Goal: Transaction & Acquisition: Purchase product/service

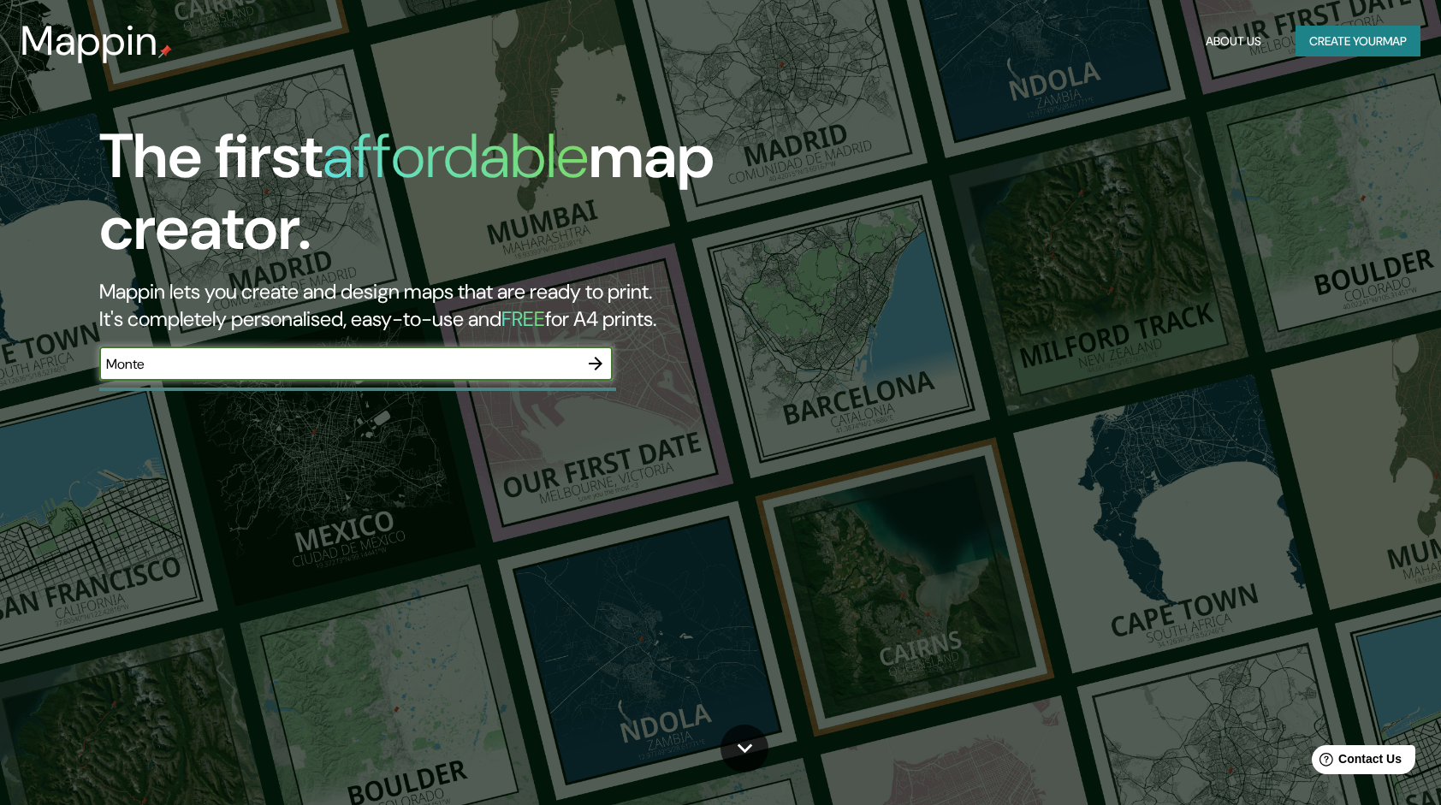
type input "Monterrey"
click at [585, 332] on h2 "Mappin lets you create and design maps that are ready to print. It's completely…" at bounding box center [459, 305] width 720 height 55
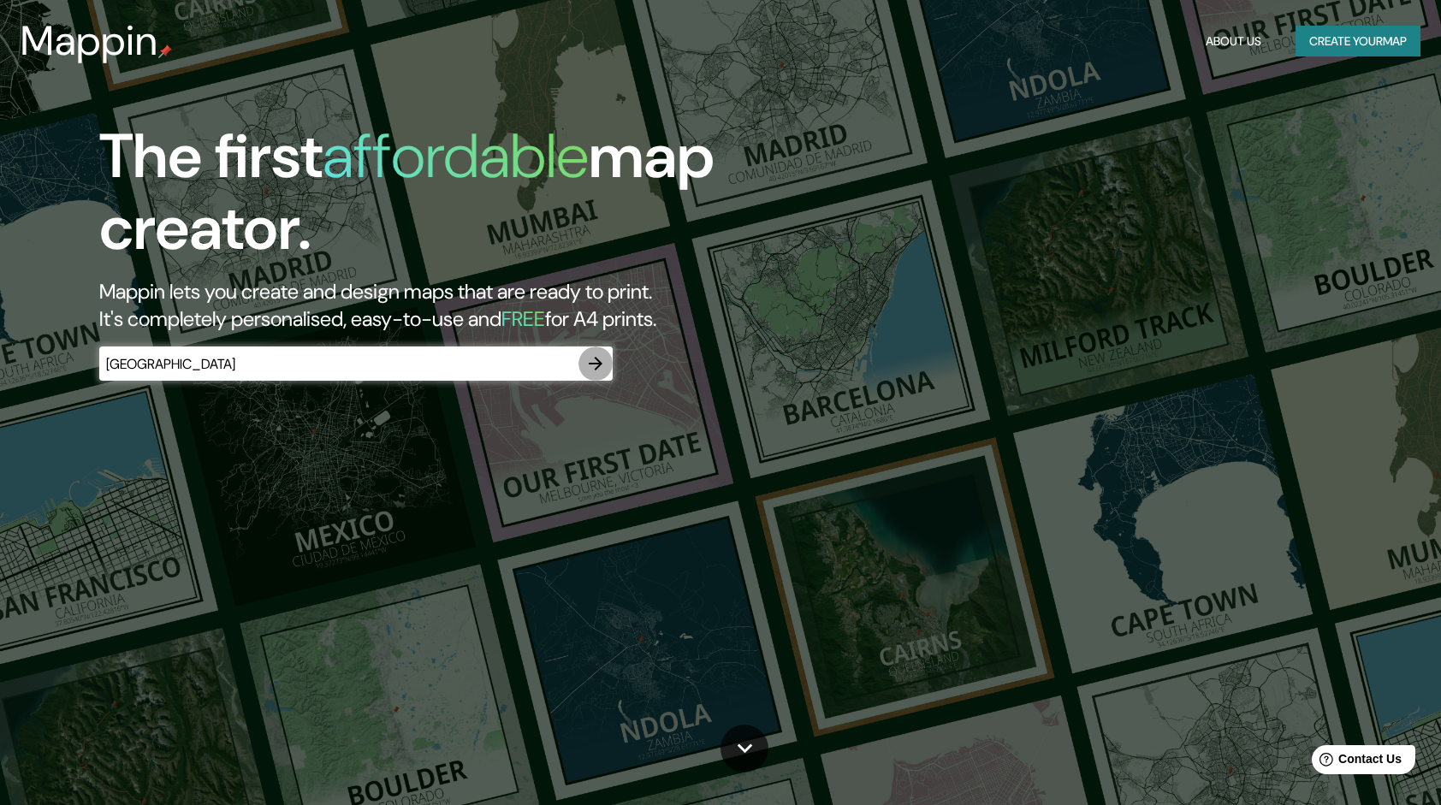
click at [602, 364] on icon "button" at bounding box center [595, 363] width 21 height 21
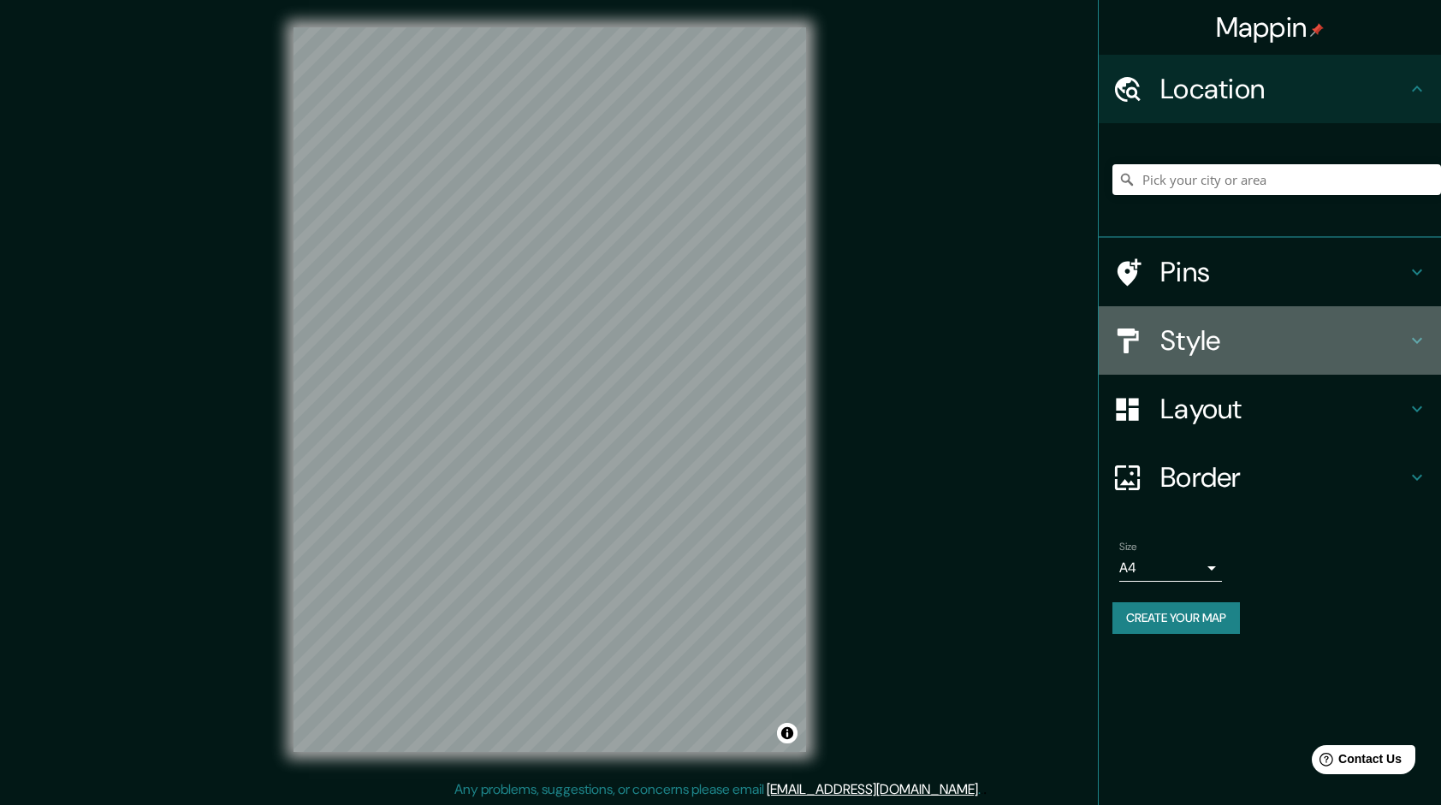
click at [1163, 323] on h4 "Style" at bounding box center [1283, 340] width 246 height 34
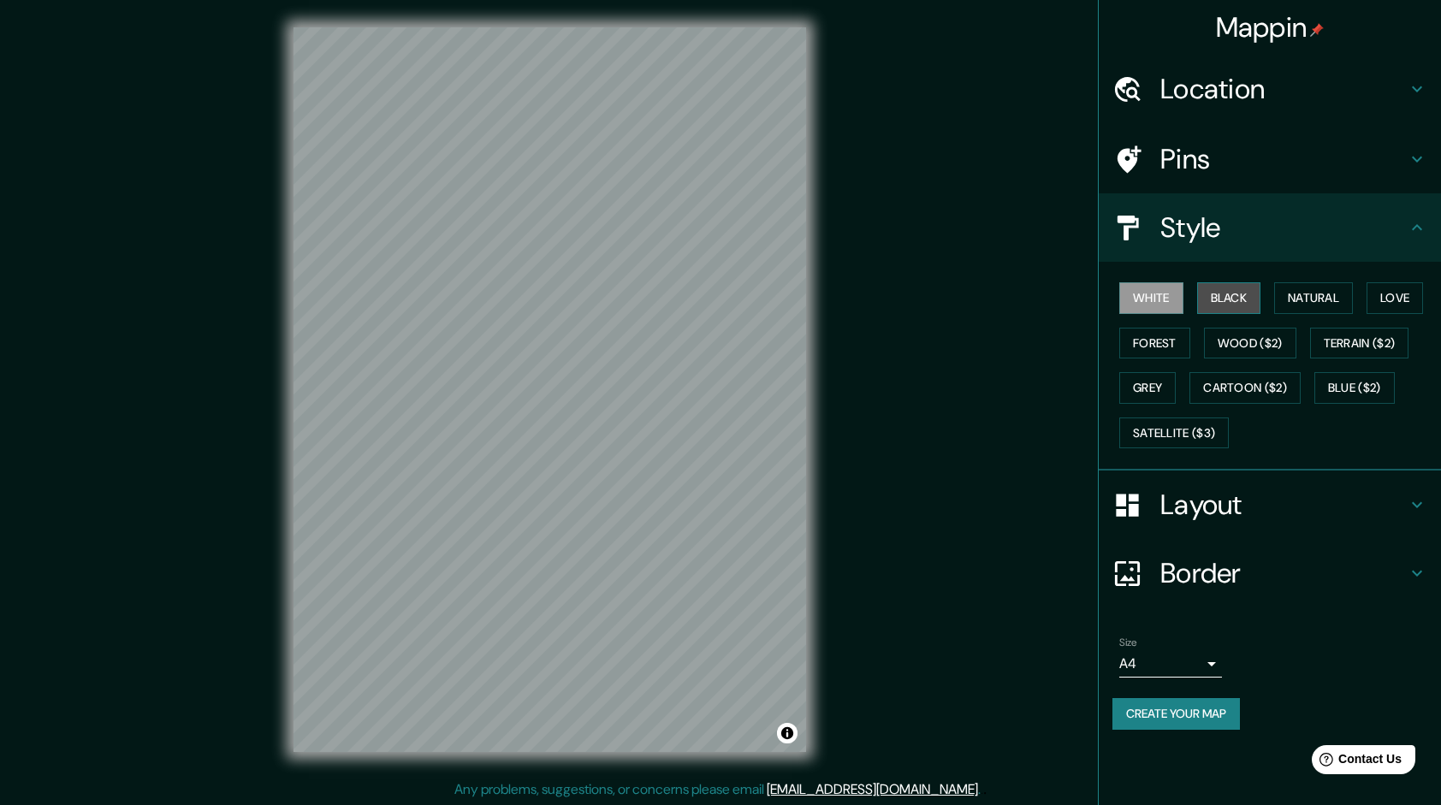
click at [1228, 287] on button "Black" at bounding box center [1229, 298] width 64 height 32
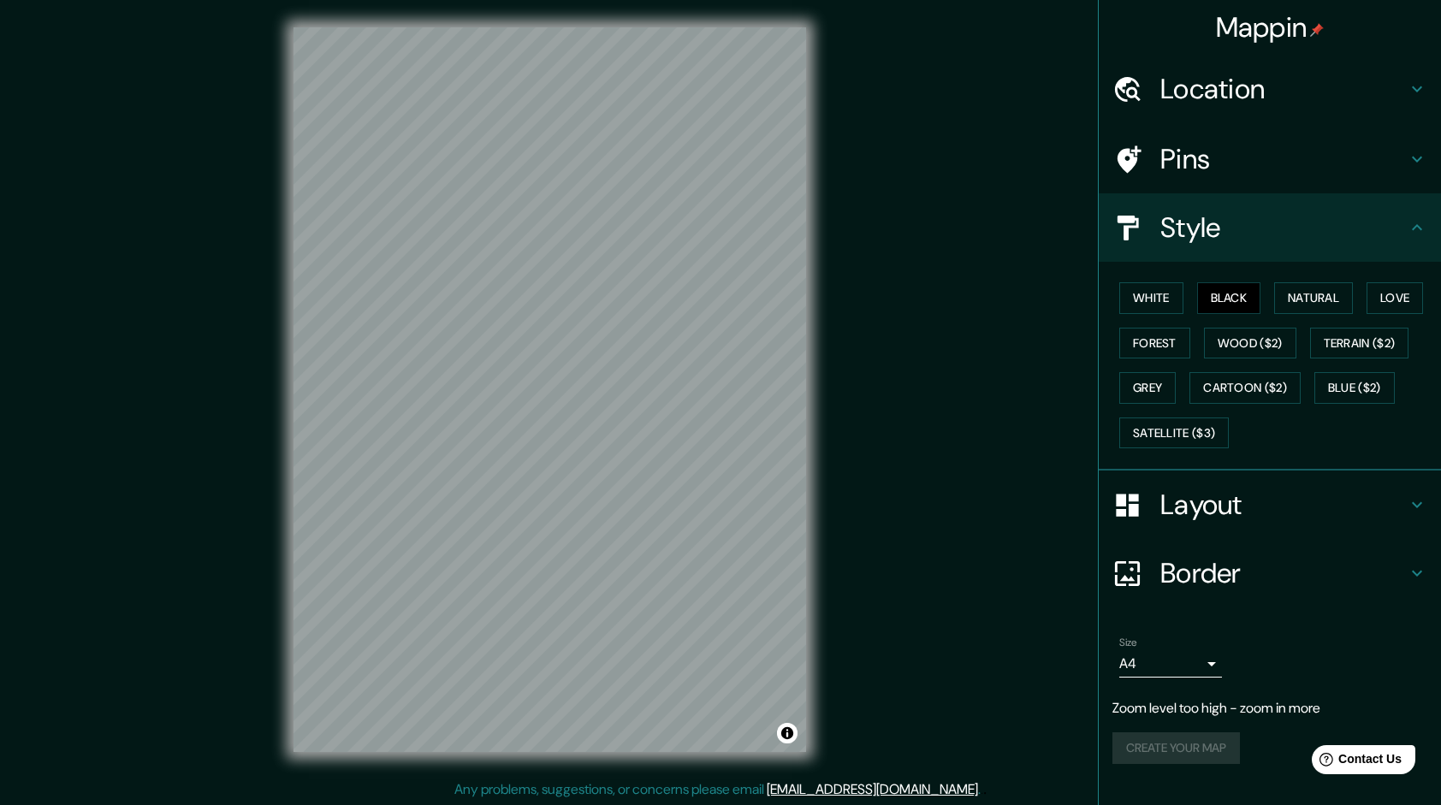
click at [1189, 99] on h4 "Location" at bounding box center [1283, 89] width 246 height 34
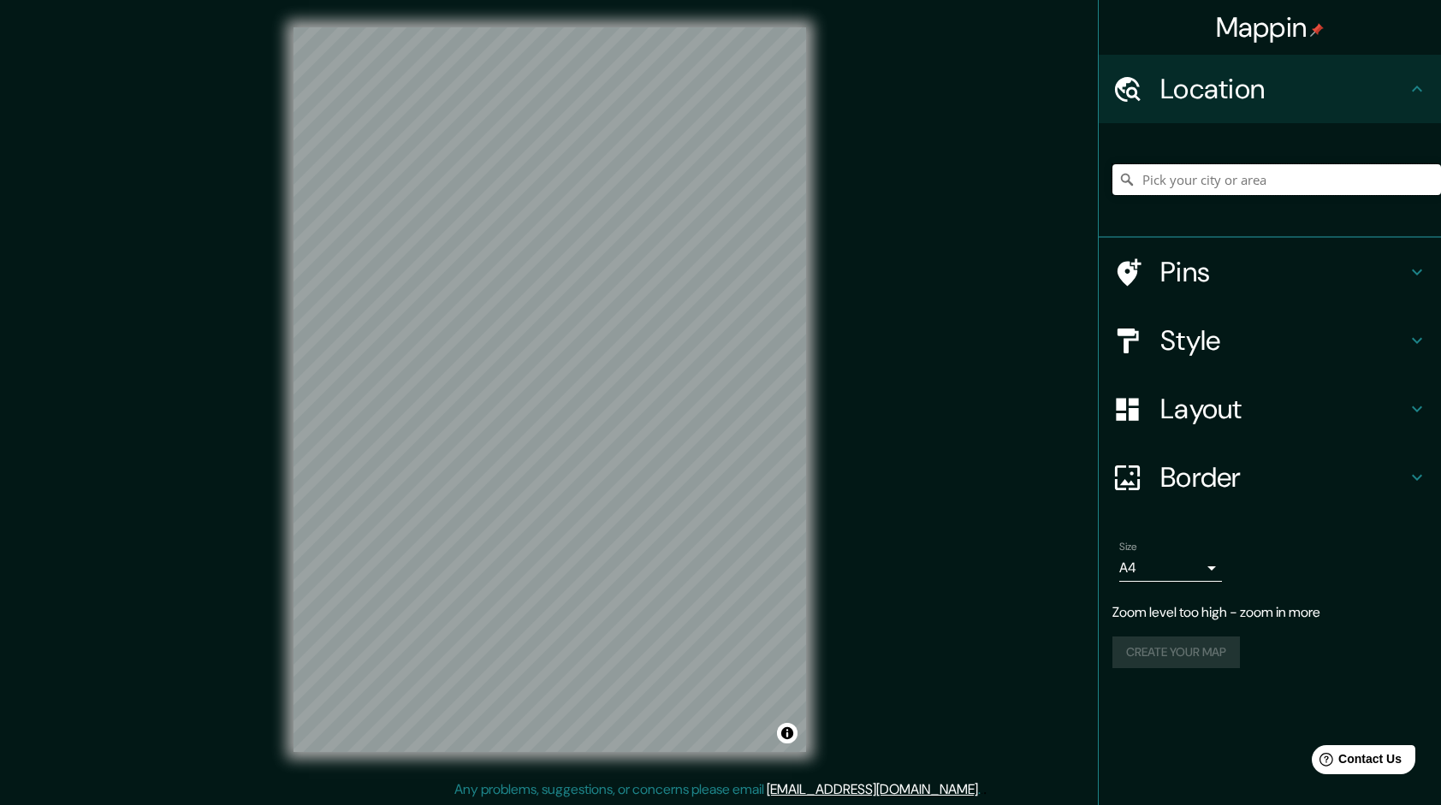
click at [1240, 168] on input "Pick your city or area" at bounding box center [1276, 179] width 328 height 31
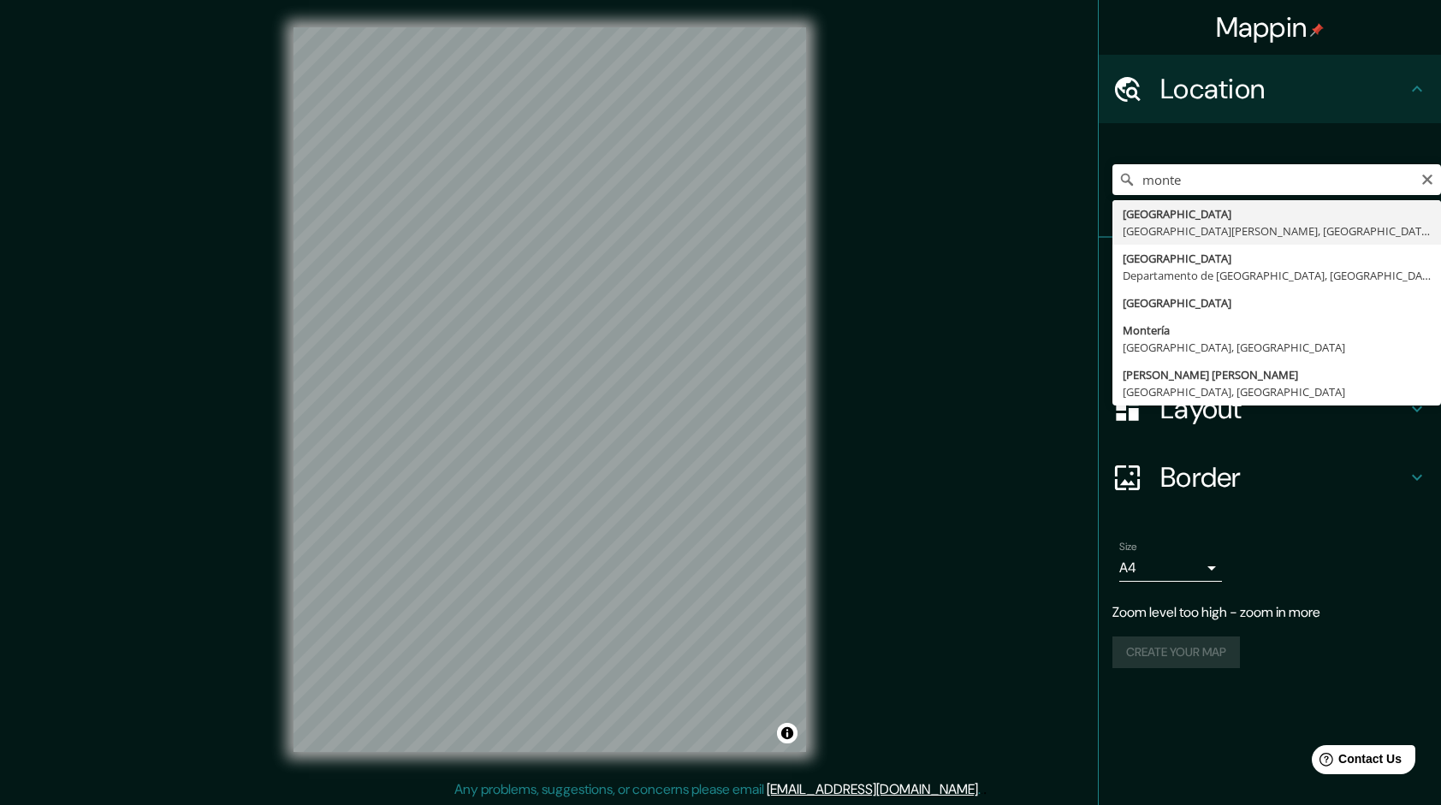
type input "Monterrey, Nuevo León, México"
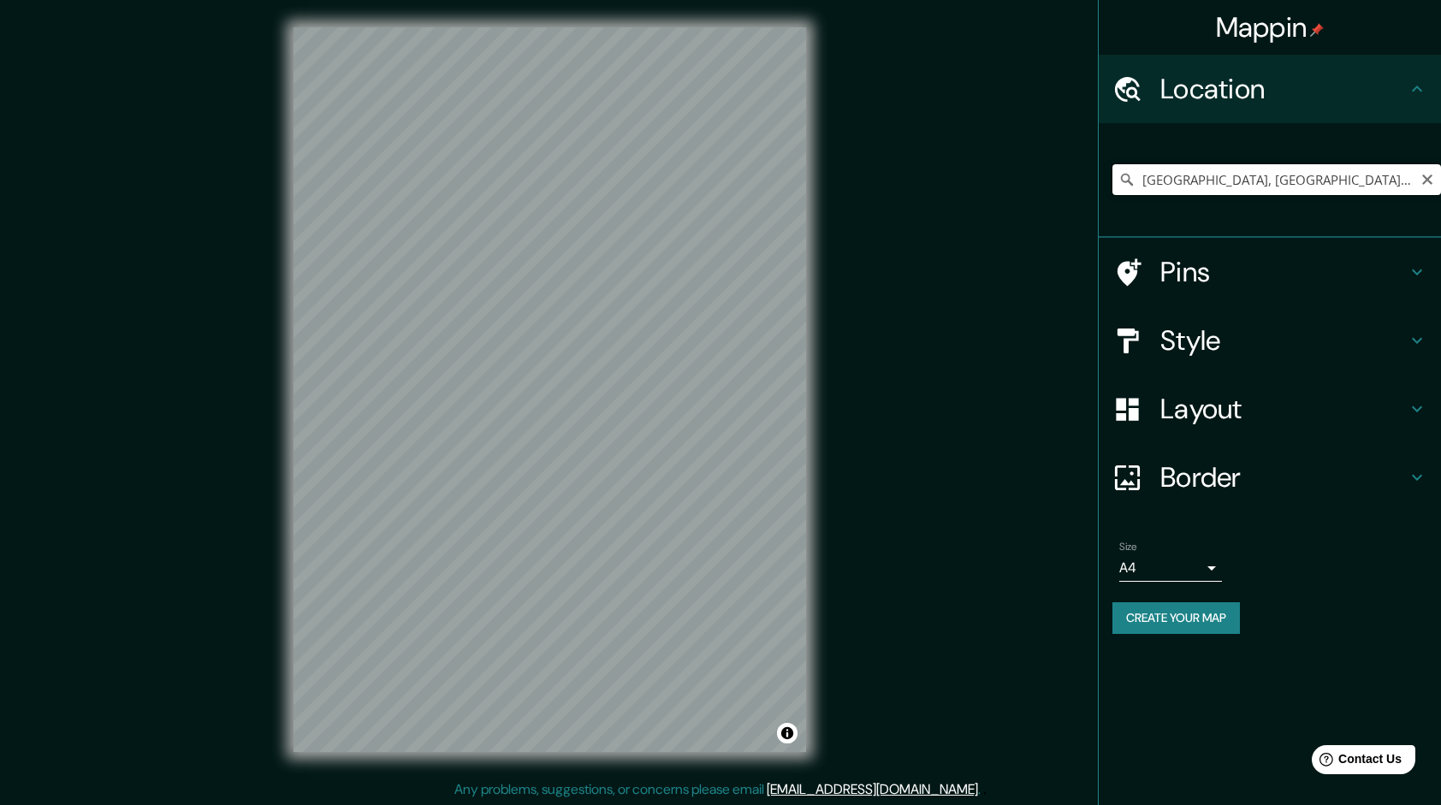
drag, startPoint x: 1352, startPoint y: 173, endPoint x: 1098, endPoint y: 180, distance: 254.2
click at [1110, 199] on div "Monterrey, Nuevo León, México" at bounding box center [1269, 180] width 342 height 115
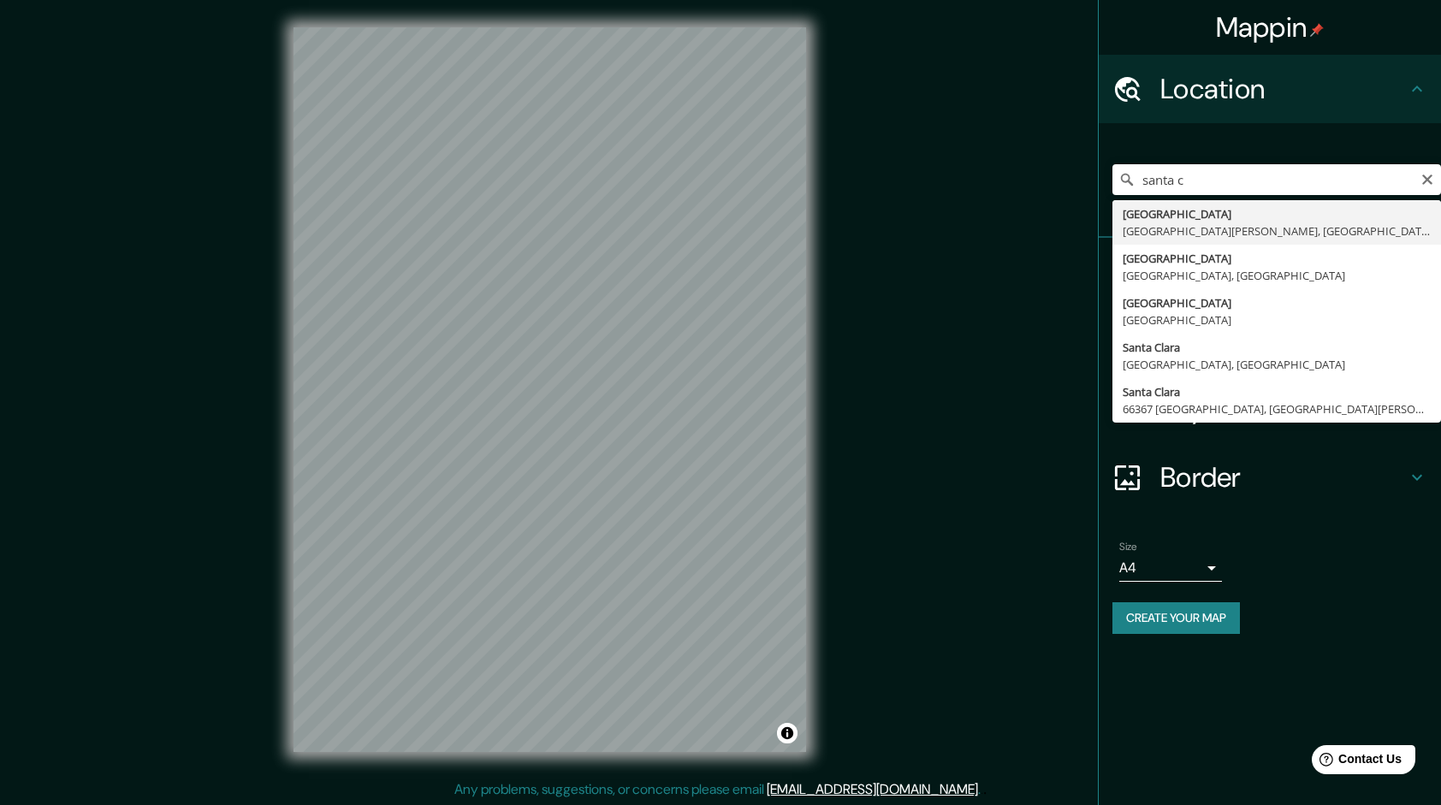
type input "Santa Catarina, Nuevo León, México"
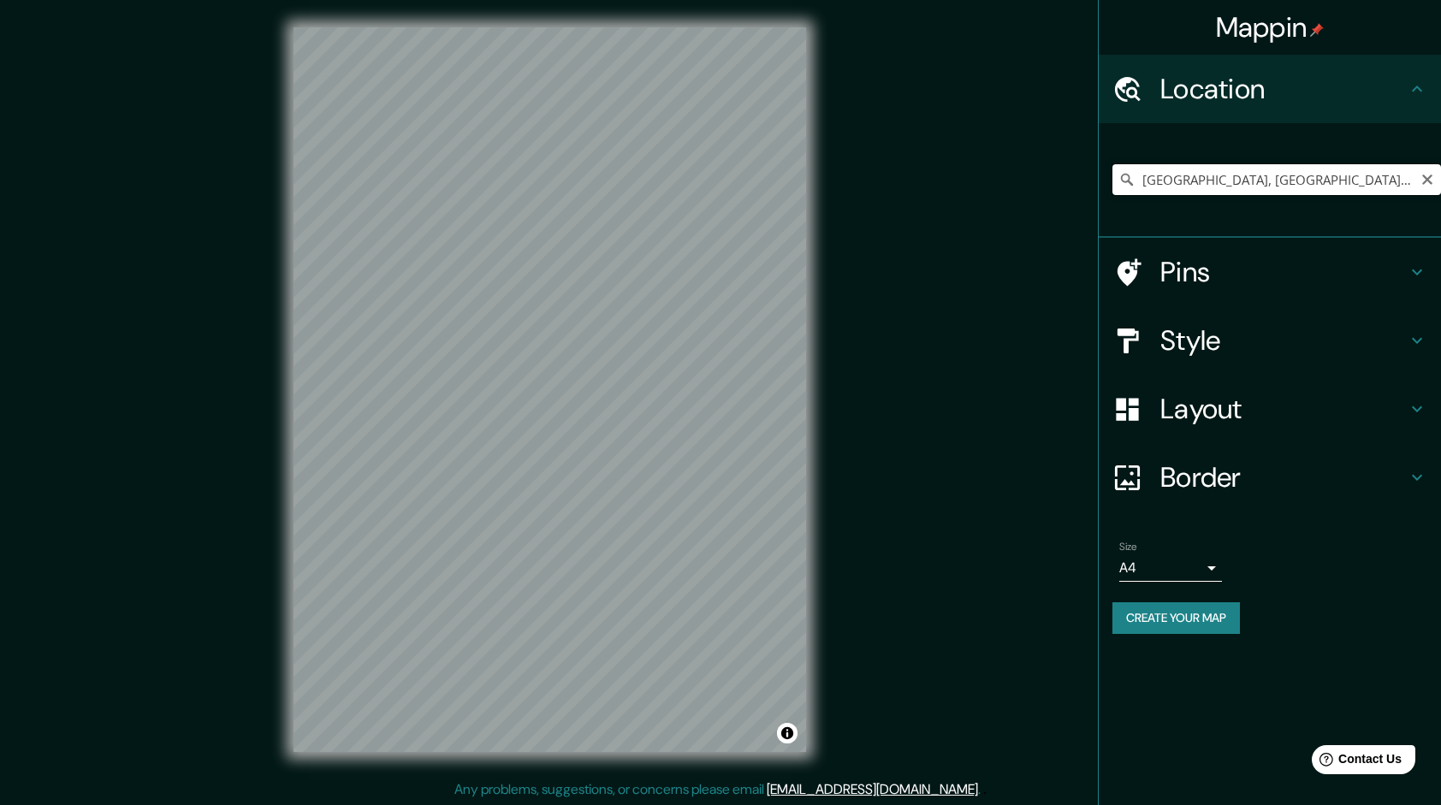
click at [1346, 168] on input "Santa Catarina, Nuevo León, México" at bounding box center [1276, 179] width 328 height 31
click at [1364, 179] on input "Santa Catarina, Nuevo León, México" at bounding box center [1276, 179] width 328 height 31
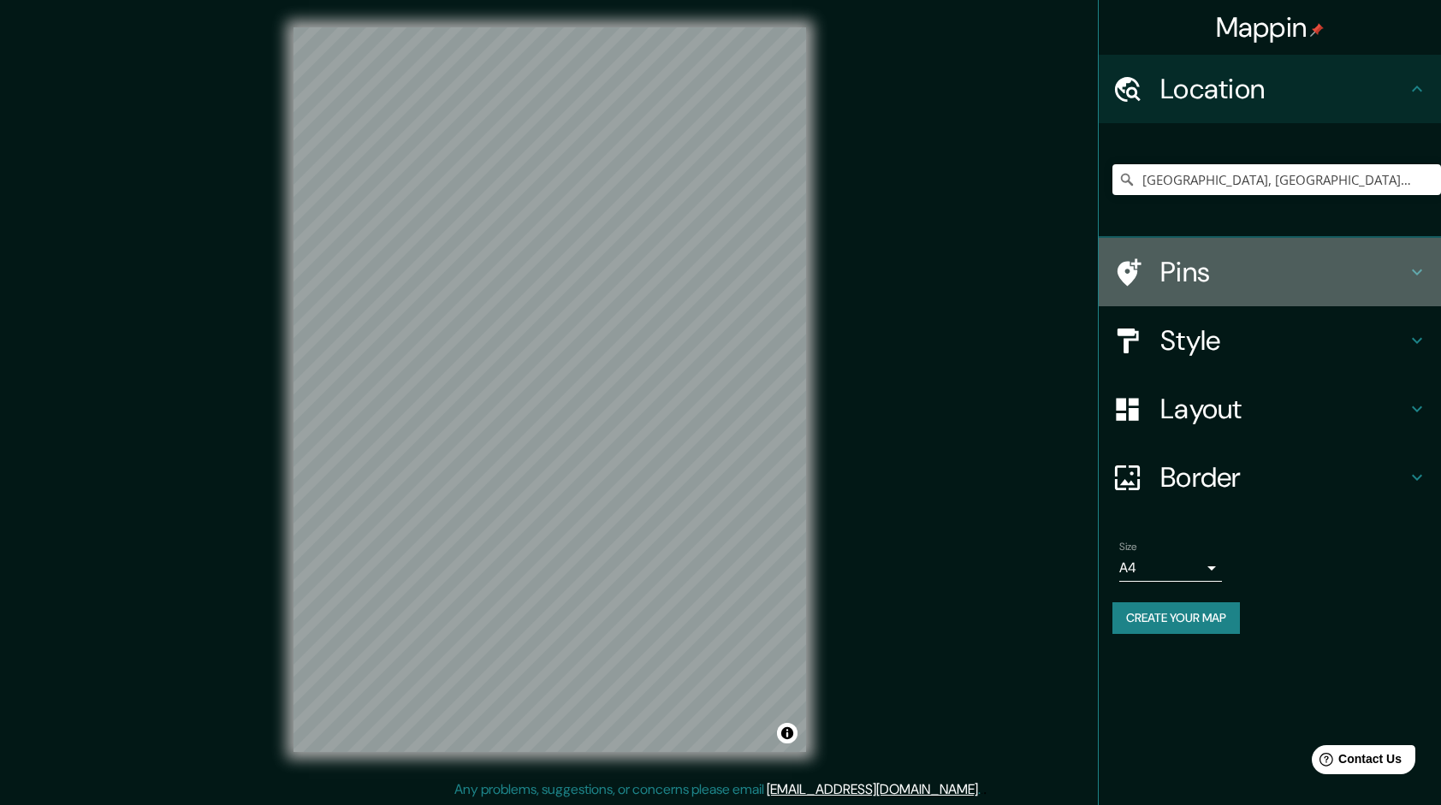
click at [1269, 284] on h4 "Pins" at bounding box center [1283, 272] width 246 height 34
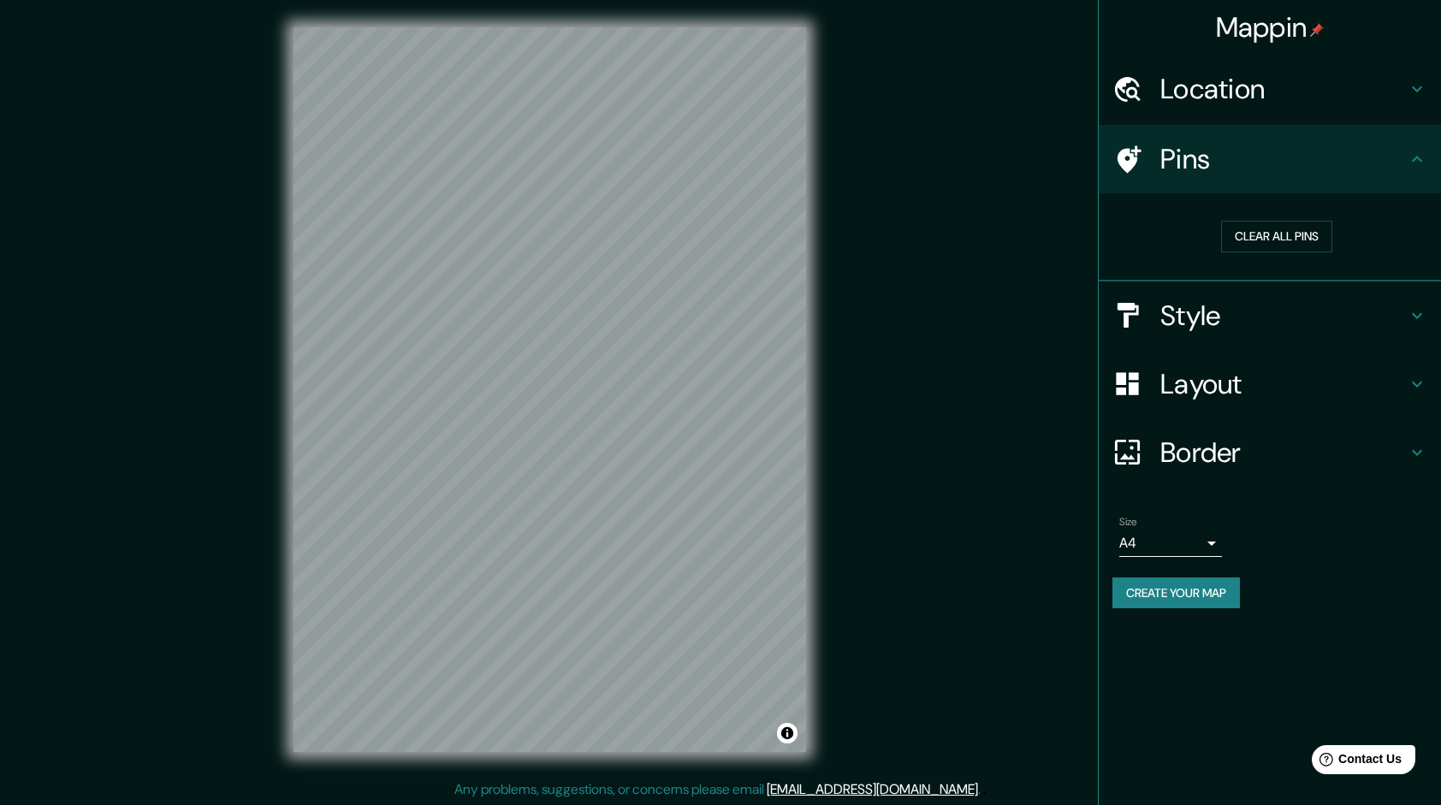
click at [1317, 149] on h4 "Pins" at bounding box center [1283, 159] width 246 height 34
click at [1337, 127] on div "Pins" at bounding box center [1269, 159] width 342 height 68
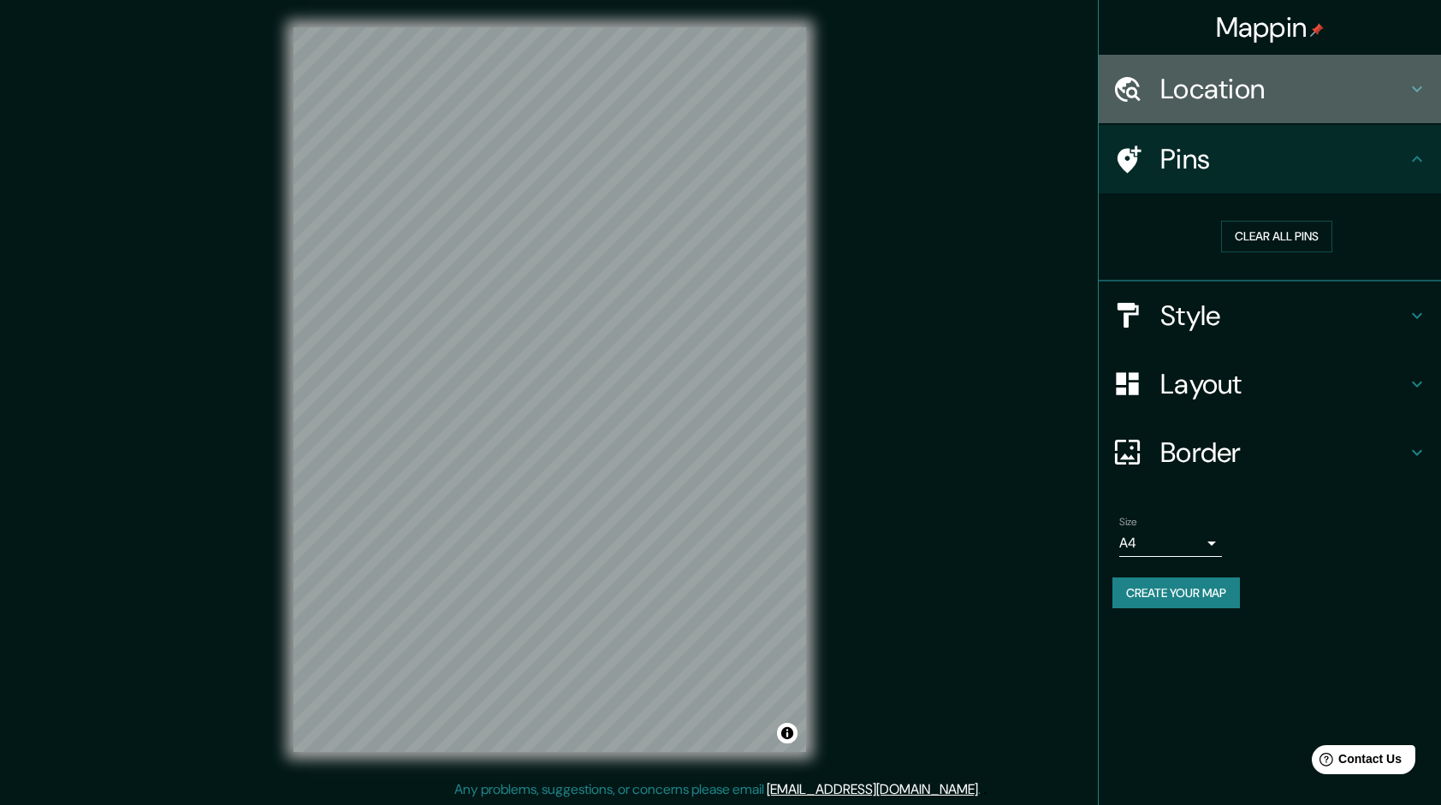
click at [1334, 107] on div "Location" at bounding box center [1269, 89] width 342 height 68
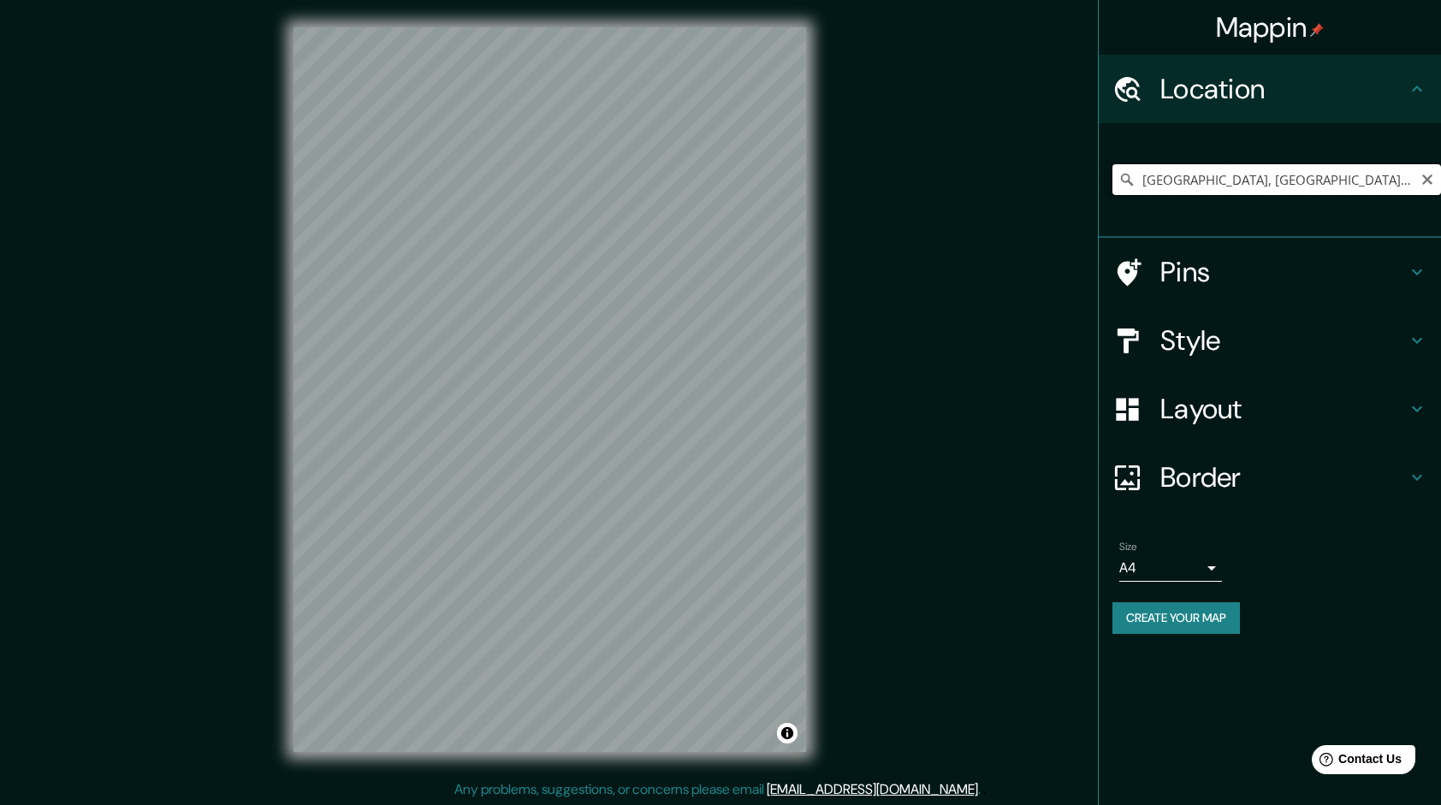
click at [1333, 175] on input "Santa Catarina, Nuevo León, México" at bounding box center [1276, 179] width 328 height 31
drag, startPoint x: 1367, startPoint y: 173, endPoint x: 1122, endPoint y: 200, distance: 246.2
click at [1123, 200] on div "Santa Catarina, Nuevo León, México" at bounding box center [1276, 180] width 328 height 86
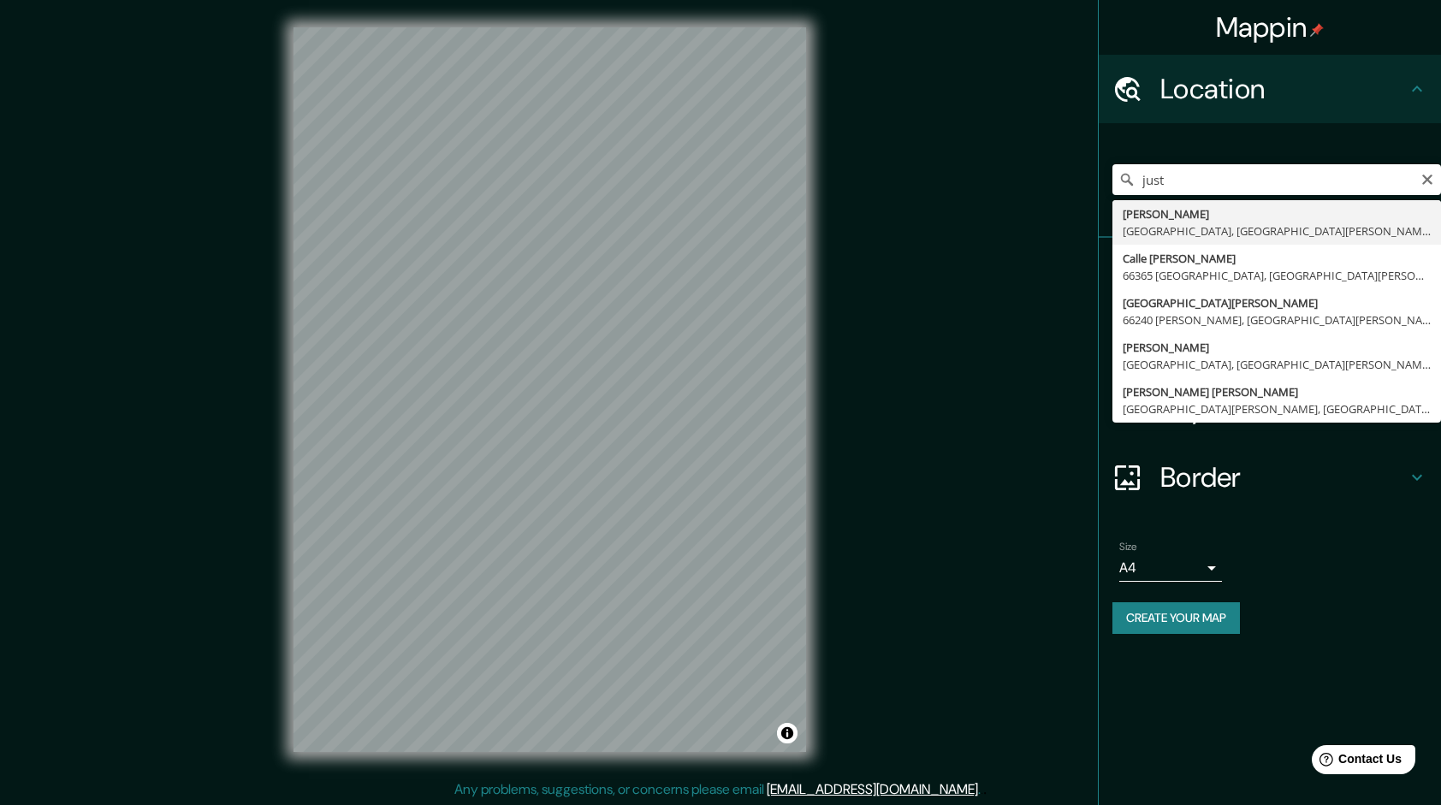
type input "[PERSON_NAME], [GEOGRAPHIC_DATA], [GEOGRAPHIC_DATA][PERSON_NAME], [GEOGRAPHIC_D…"
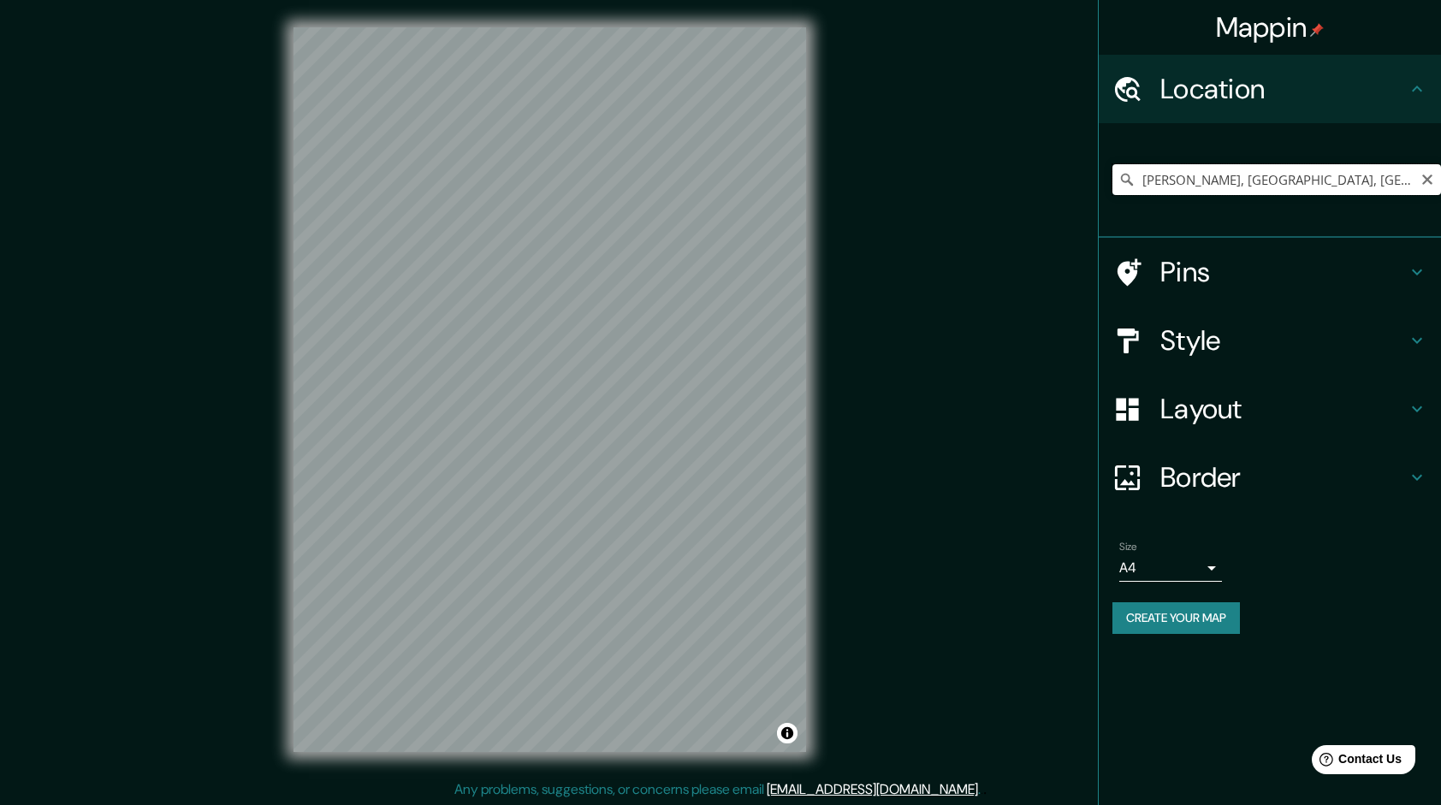
click at [1405, 171] on input "[PERSON_NAME], [GEOGRAPHIC_DATA], [GEOGRAPHIC_DATA][PERSON_NAME], [GEOGRAPHIC_D…" at bounding box center [1276, 179] width 328 height 31
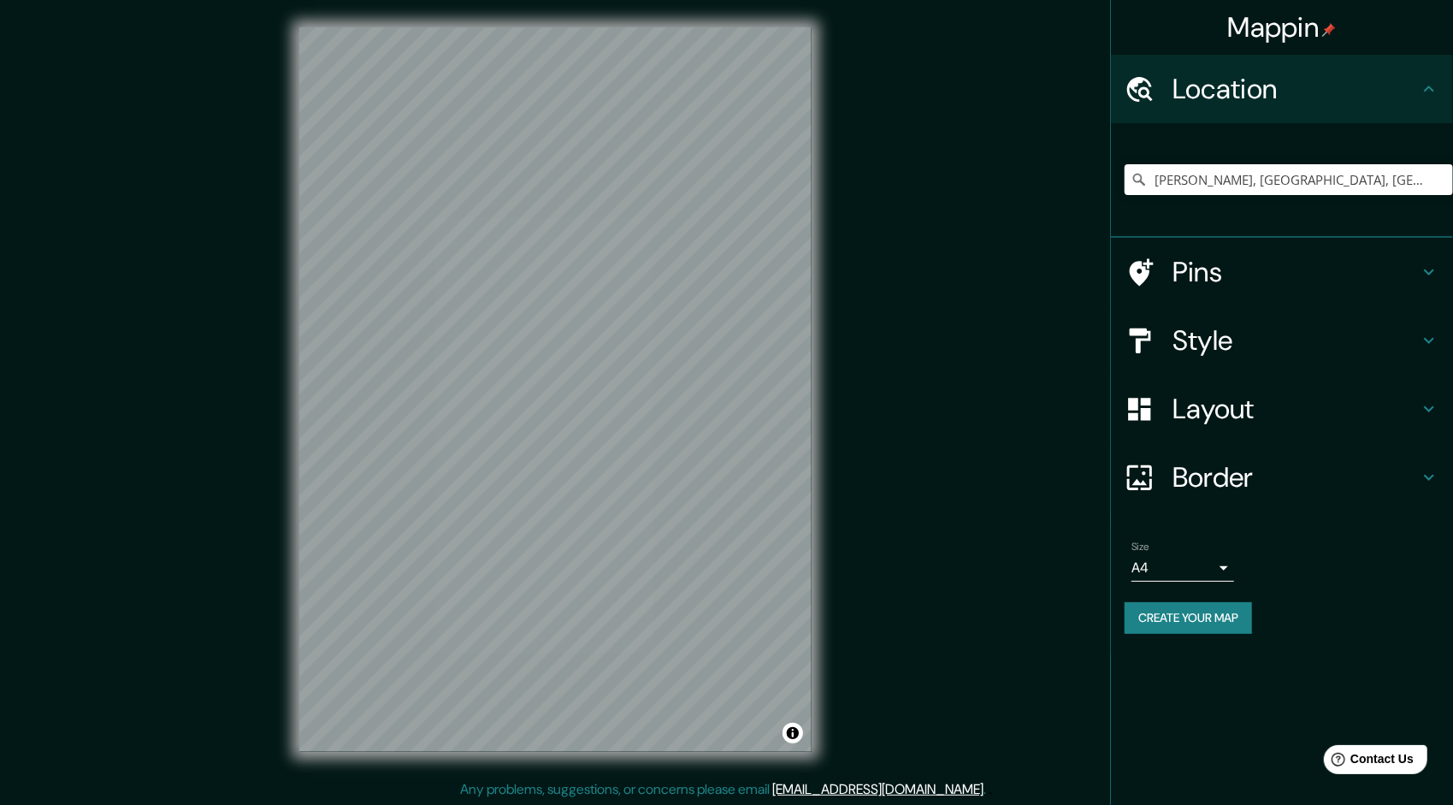
click at [1210, 577] on body "Mappin Location Justo C. Díaz, 66150 Santa Catarina, Nuevo León, México Pins St…" at bounding box center [726, 402] width 1453 height 805
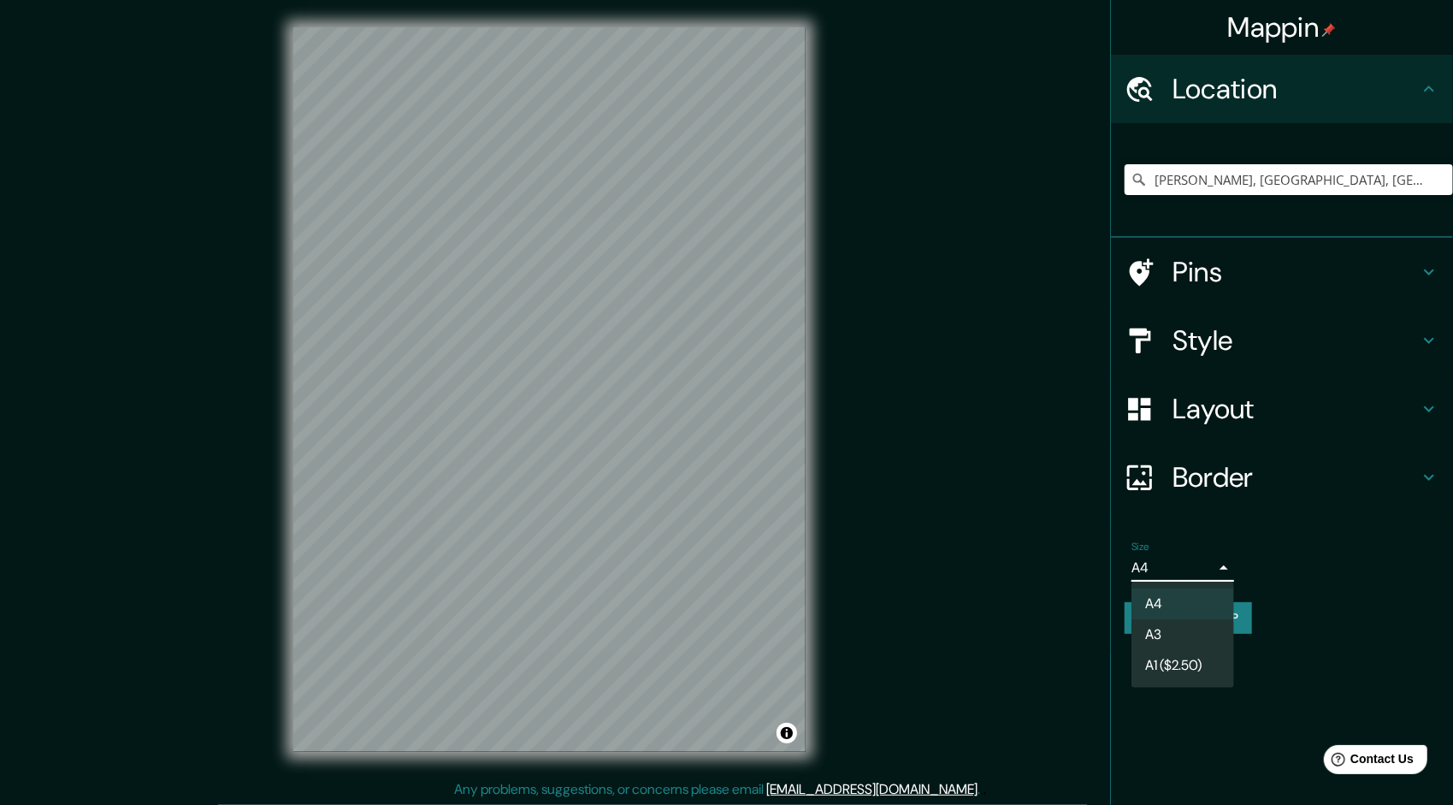
click at [1186, 627] on li "A3" at bounding box center [1183, 634] width 103 height 31
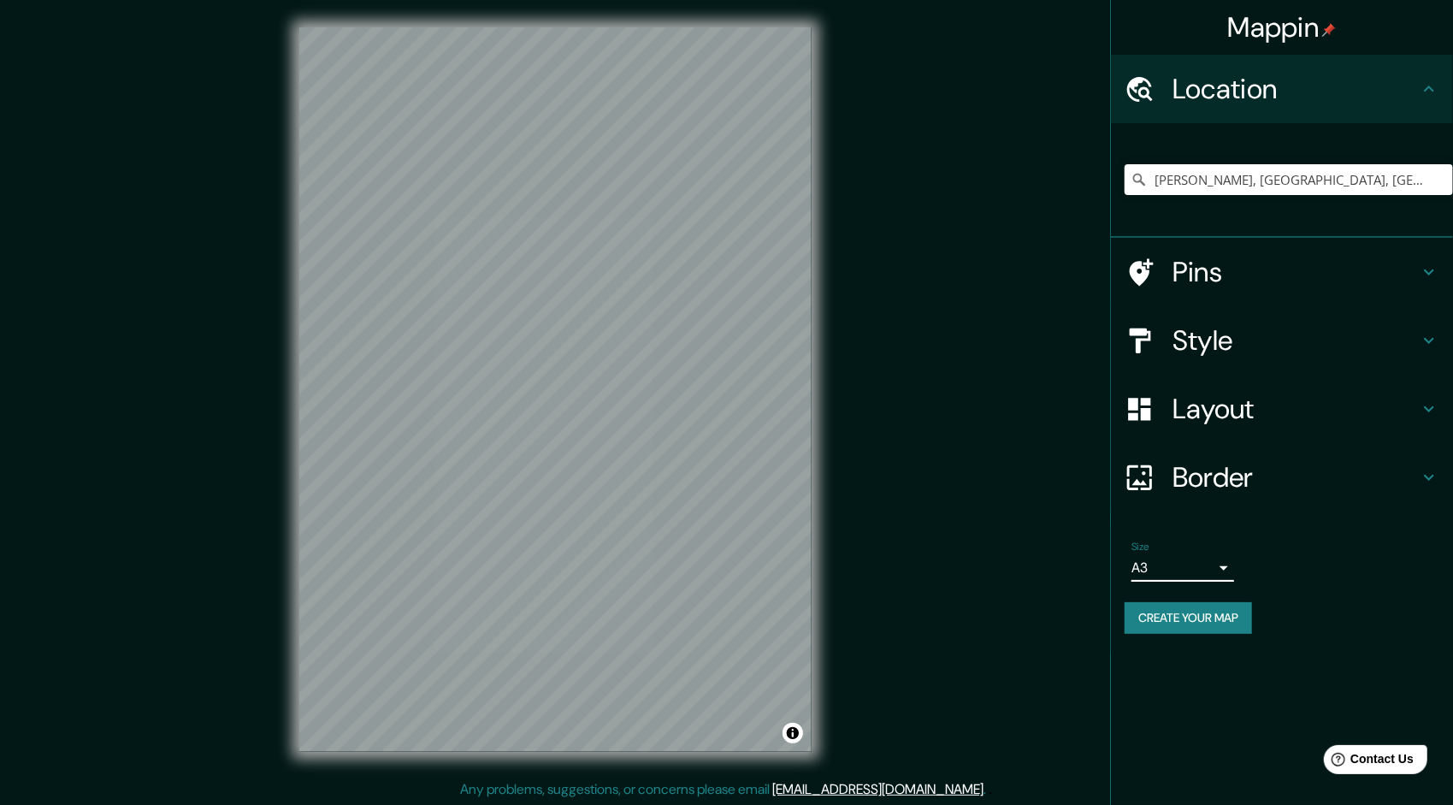
click at [1184, 570] on body "Mappin Location Justo C. Díaz, 66150 Santa Catarina, Nuevo León, México Pins St…" at bounding box center [726, 402] width 1453 height 805
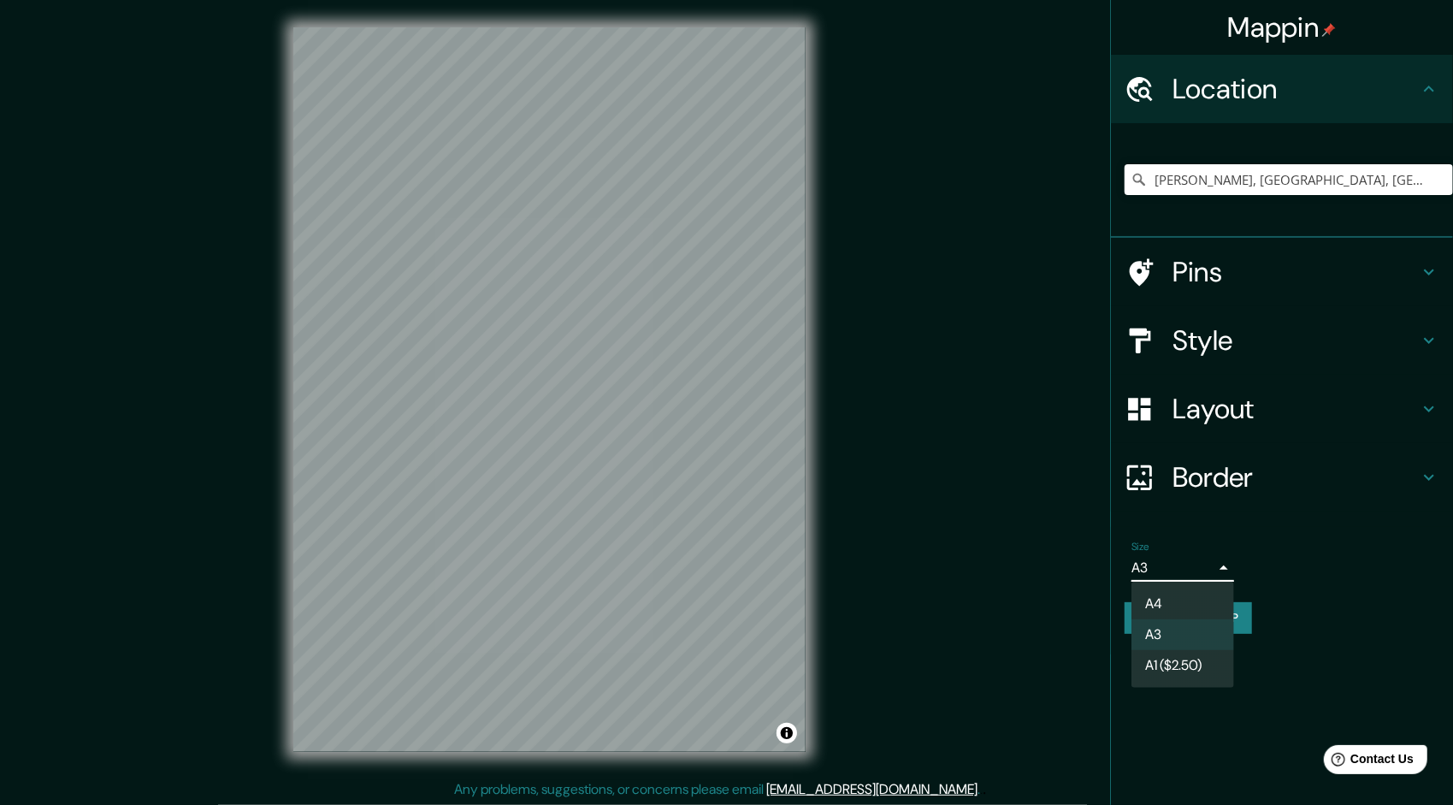
click at [1172, 666] on li "A1 ($2.50)" at bounding box center [1183, 665] width 103 height 31
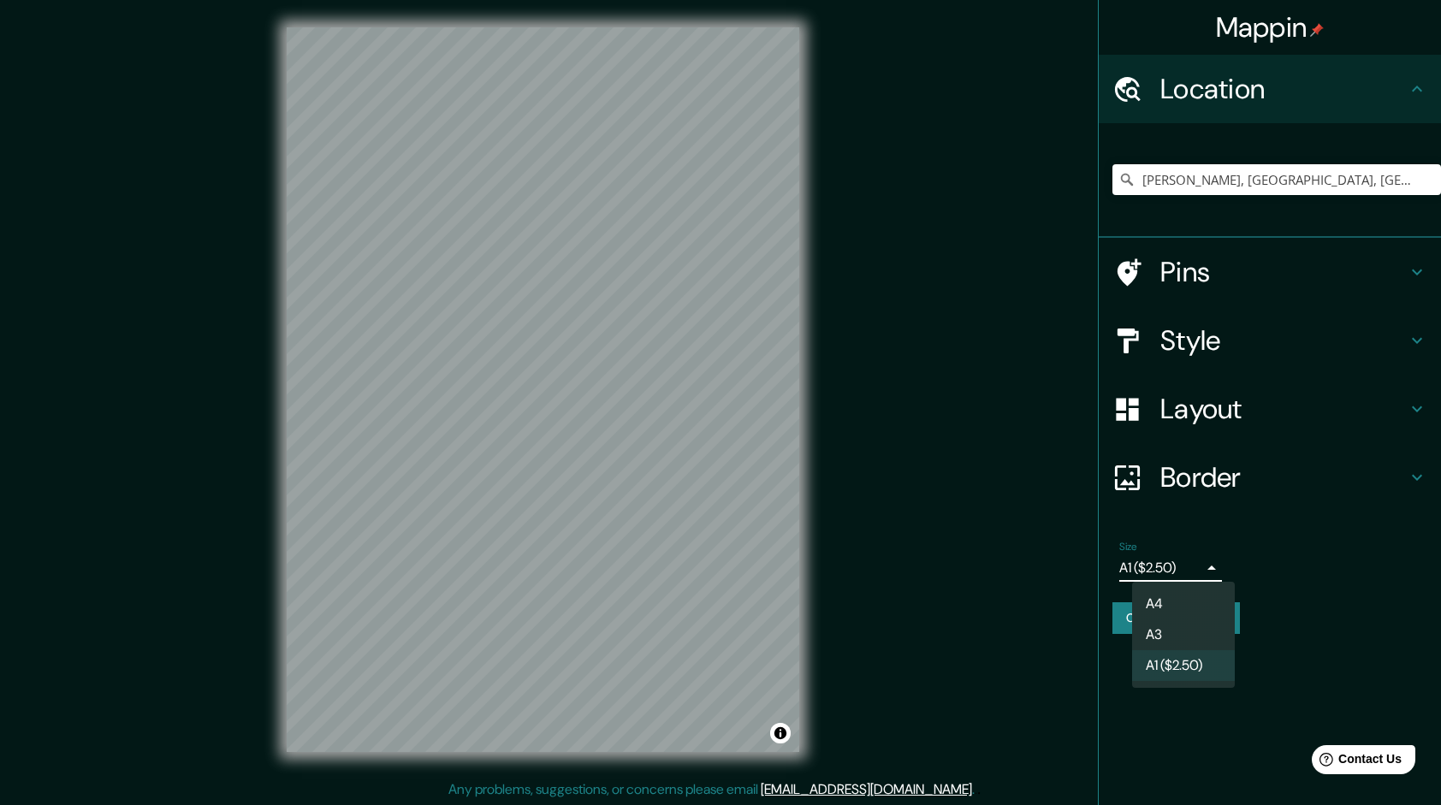
click at [1190, 563] on body "Mappin Location Justo C. Díaz, 66150 Santa Catarina, Nuevo León, México Pins St…" at bounding box center [720, 402] width 1441 height 805
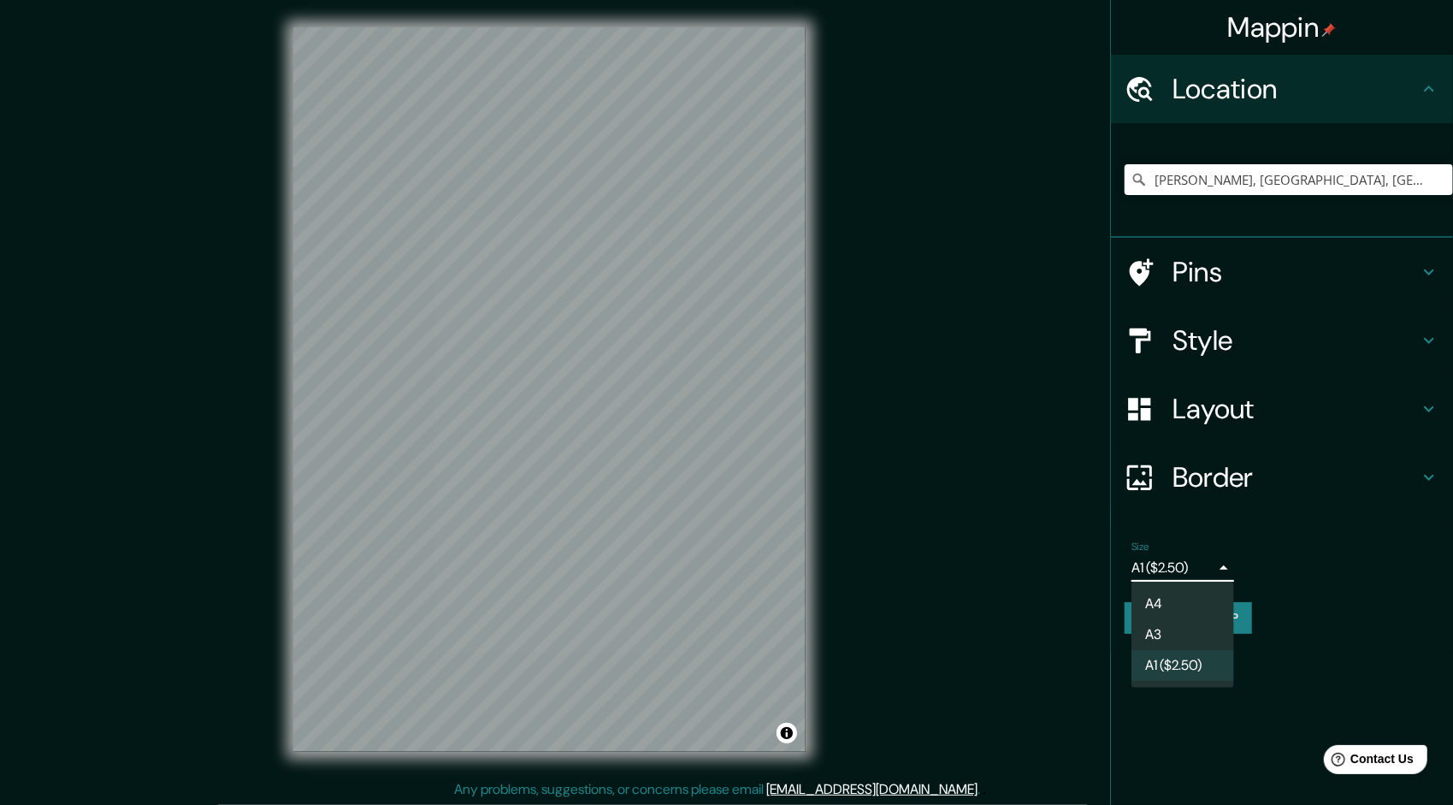
click at [1210, 624] on li "A3" at bounding box center [1183, 634] width 103 height 31
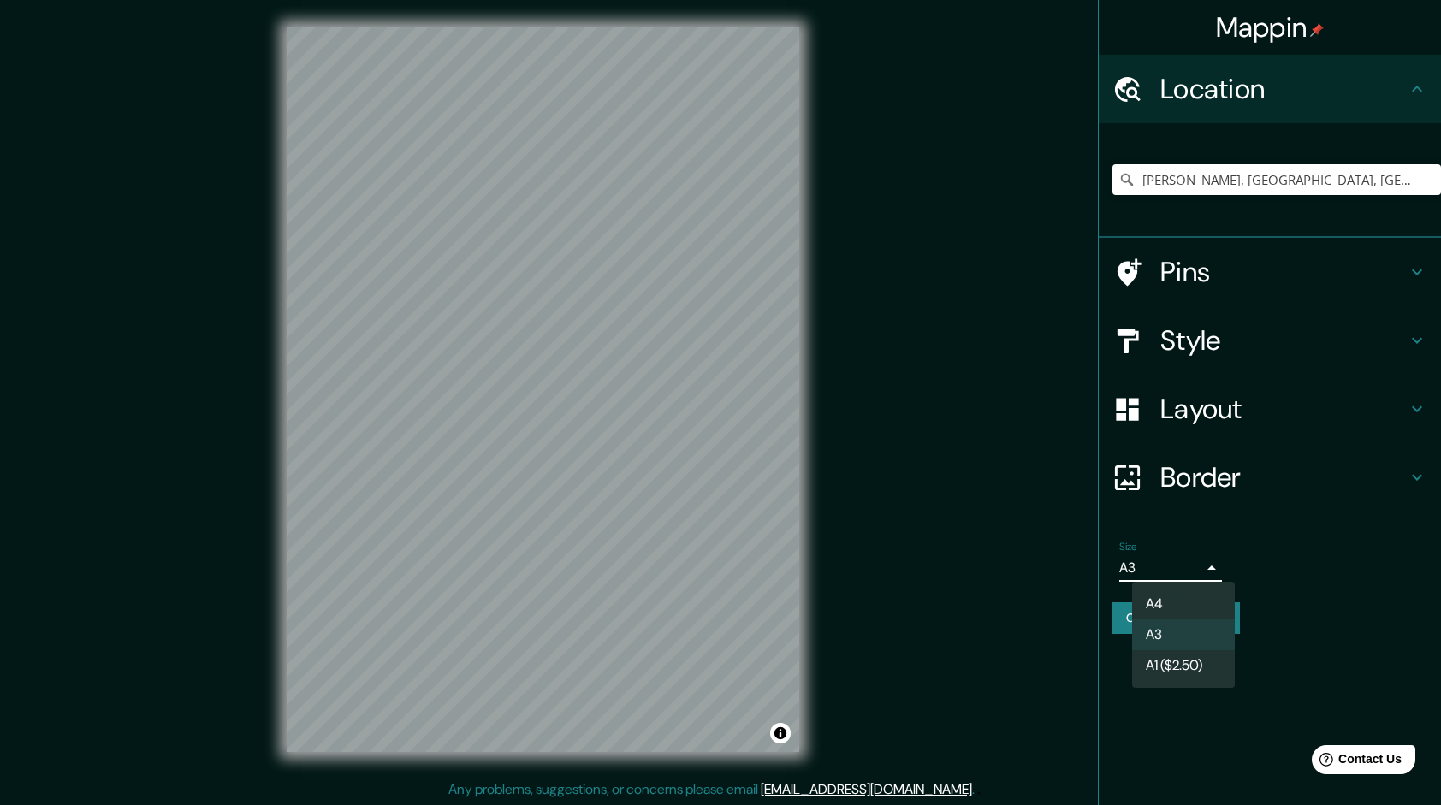
click at [1211, 572] on body "Mappin Location Justo C. Díaz, 66150 Santa Catarina, Nuevo León, México Pins St…" at bounding box center [720, 402] width 1441 height 805
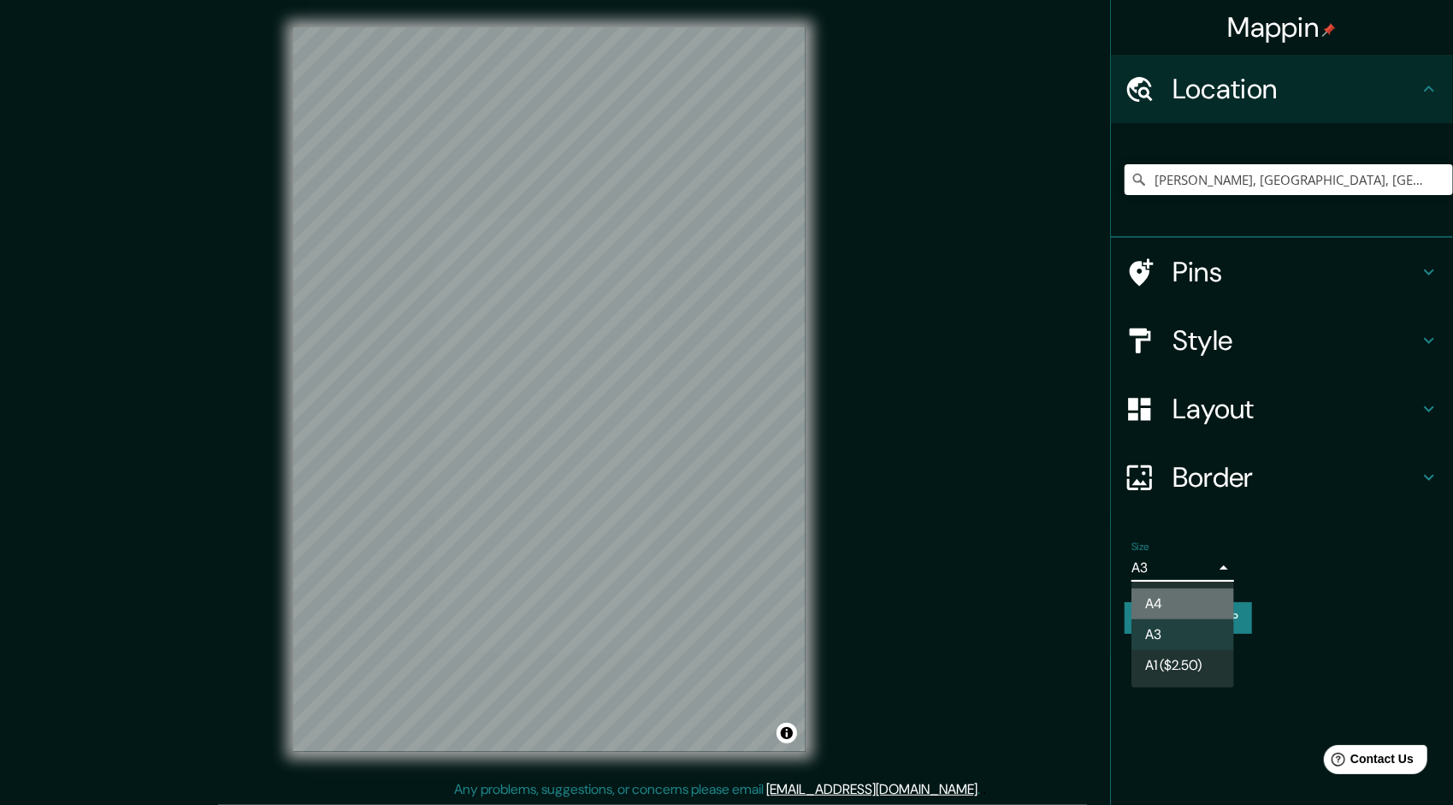
click at [1195, 616] on li "A4" at bounding box center [1183, 604] width 103 height 31
type input "single"
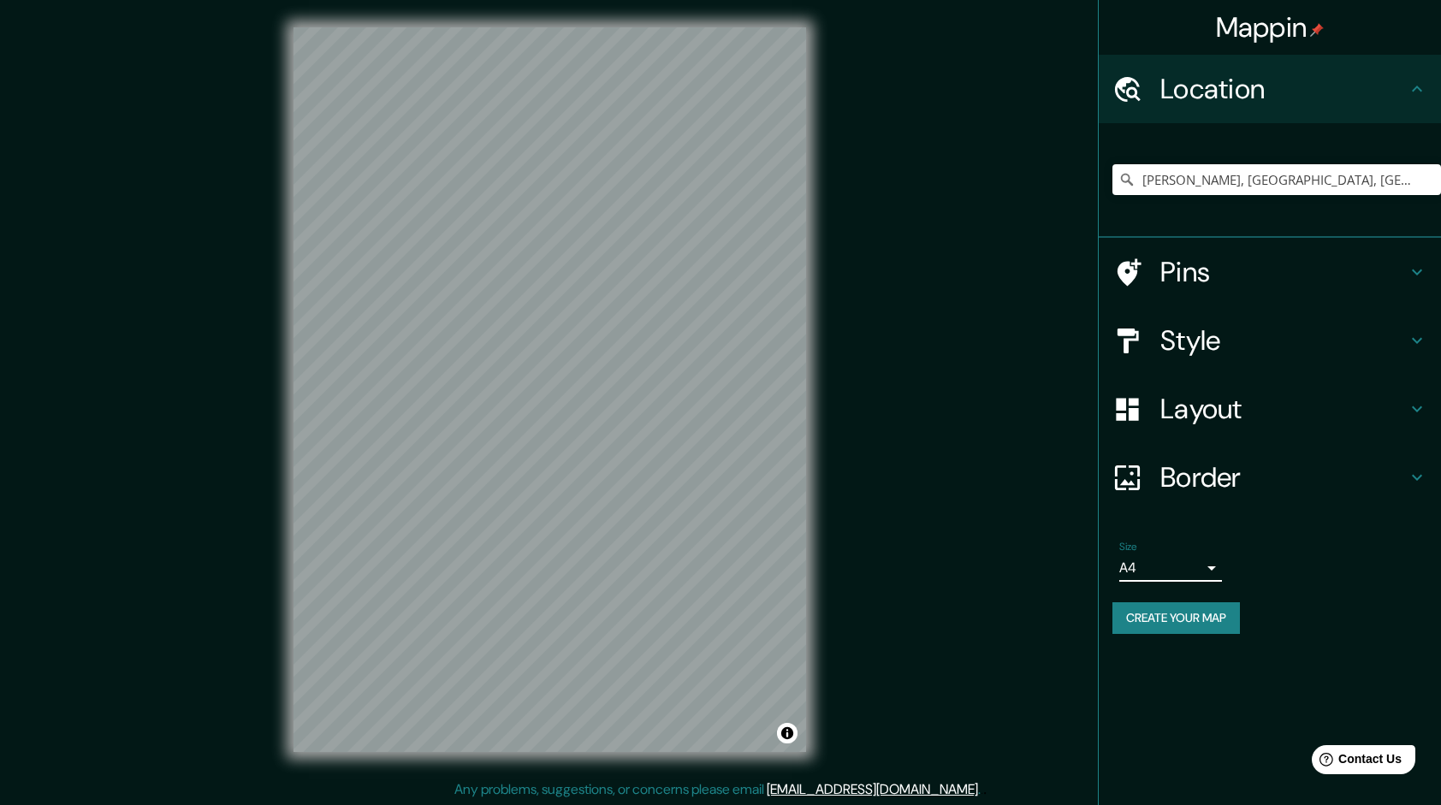
click at [1196, 609] on button "Create your map" at bounding box center [1175, 618] width 127 height 32
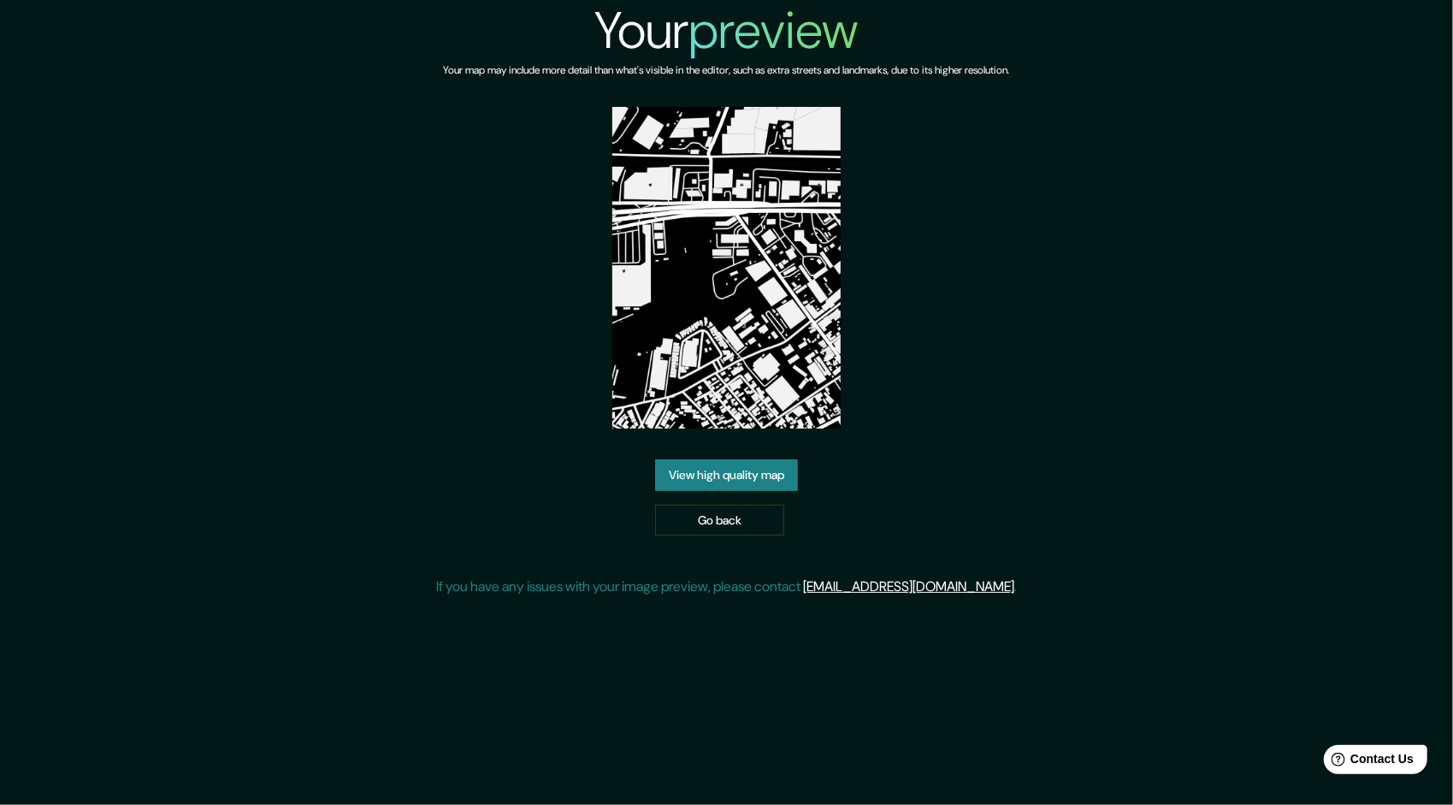
click at [766, 463] on link "View high quality map" at bounding box center [726, 475] width 143 height 32
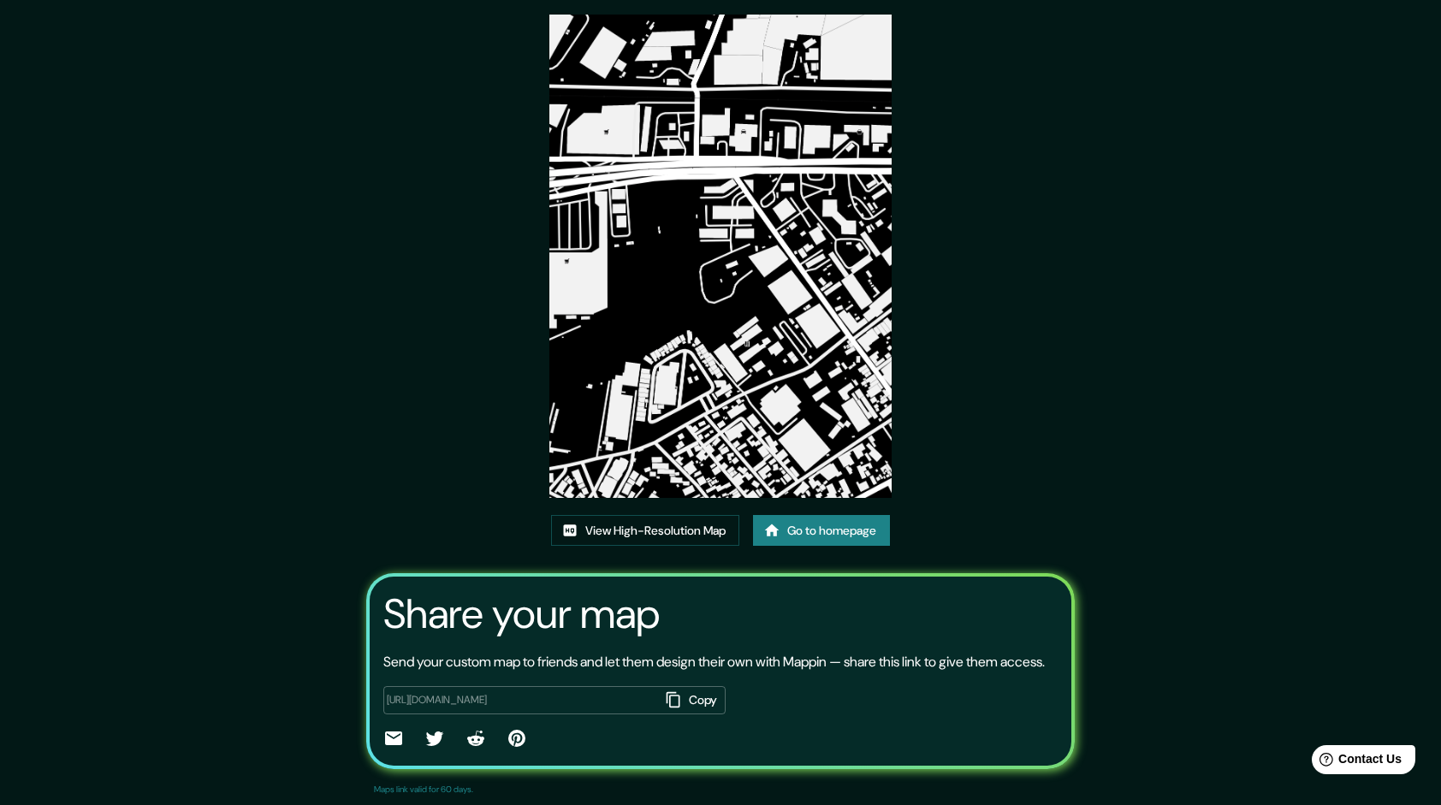
scroll to position [105, 0]
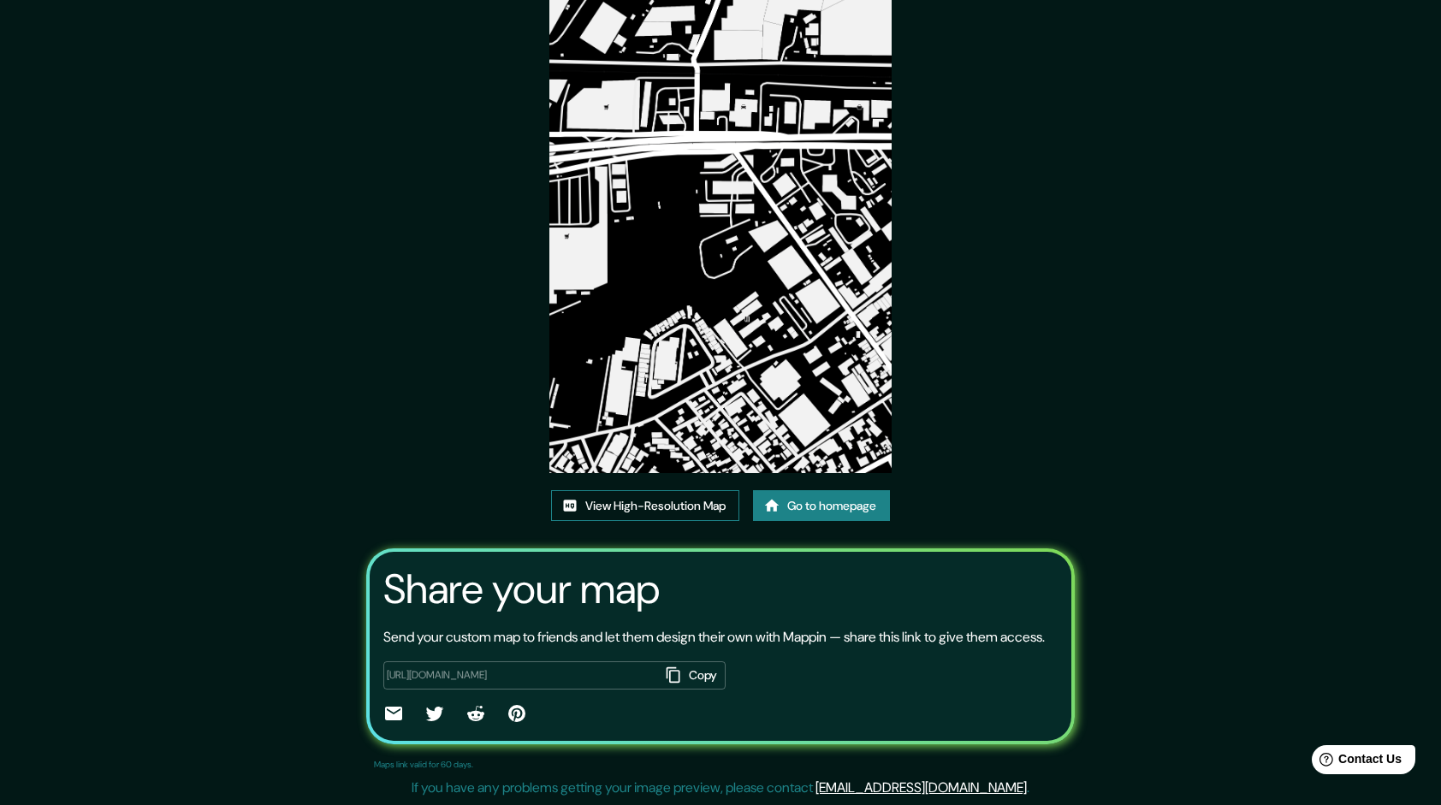
click at [644, 490] on link "View High-Resolution Map" at bounding box center [645, 506] width 188 height 32
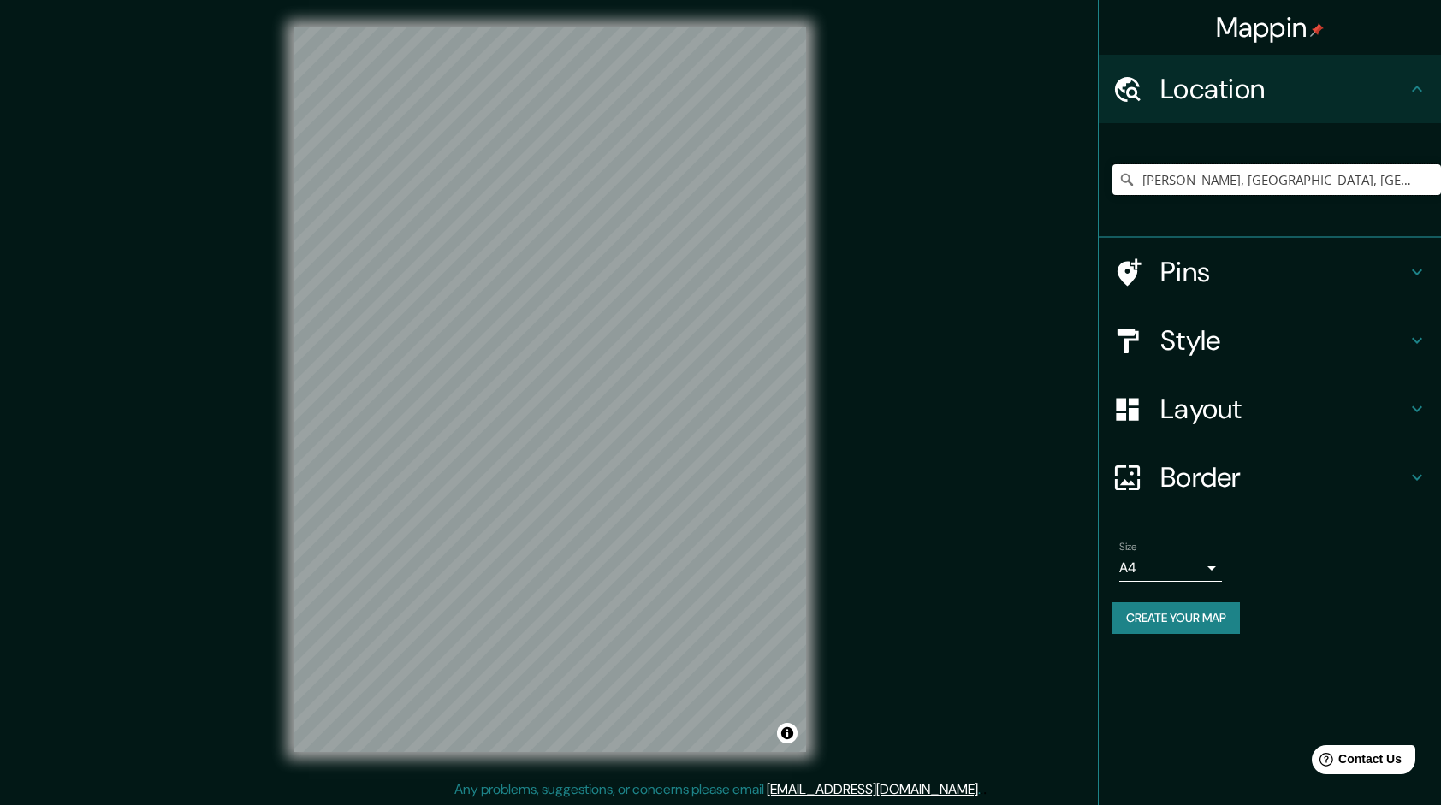
click at [1432, 178] on input "[PERSON_NAME], [GEOGRAPHIC_DATA], [GEOGRAPHIC_DATA][PERSON_NAME], [GEOGRAPHIC_D…" at bounding box center [1276, 179] width 328 height 31
drag, startPoint x: 1301, startPoint y: 175, endPoint x: 1311, endPoint y: 170, distance: 10.3
click at [1301, 173] on input "[PERSON_NAME], [GEOGRAPHIC_DATA], [GEOGRAPHIC_DATA][PERSON_NAME], [GEOGRAPHIC_D…" at bounding box center [1276, 179] width 328 height 31
click at [1130, 172] on icon at bounding box center [1126, 179] width 17 height 17
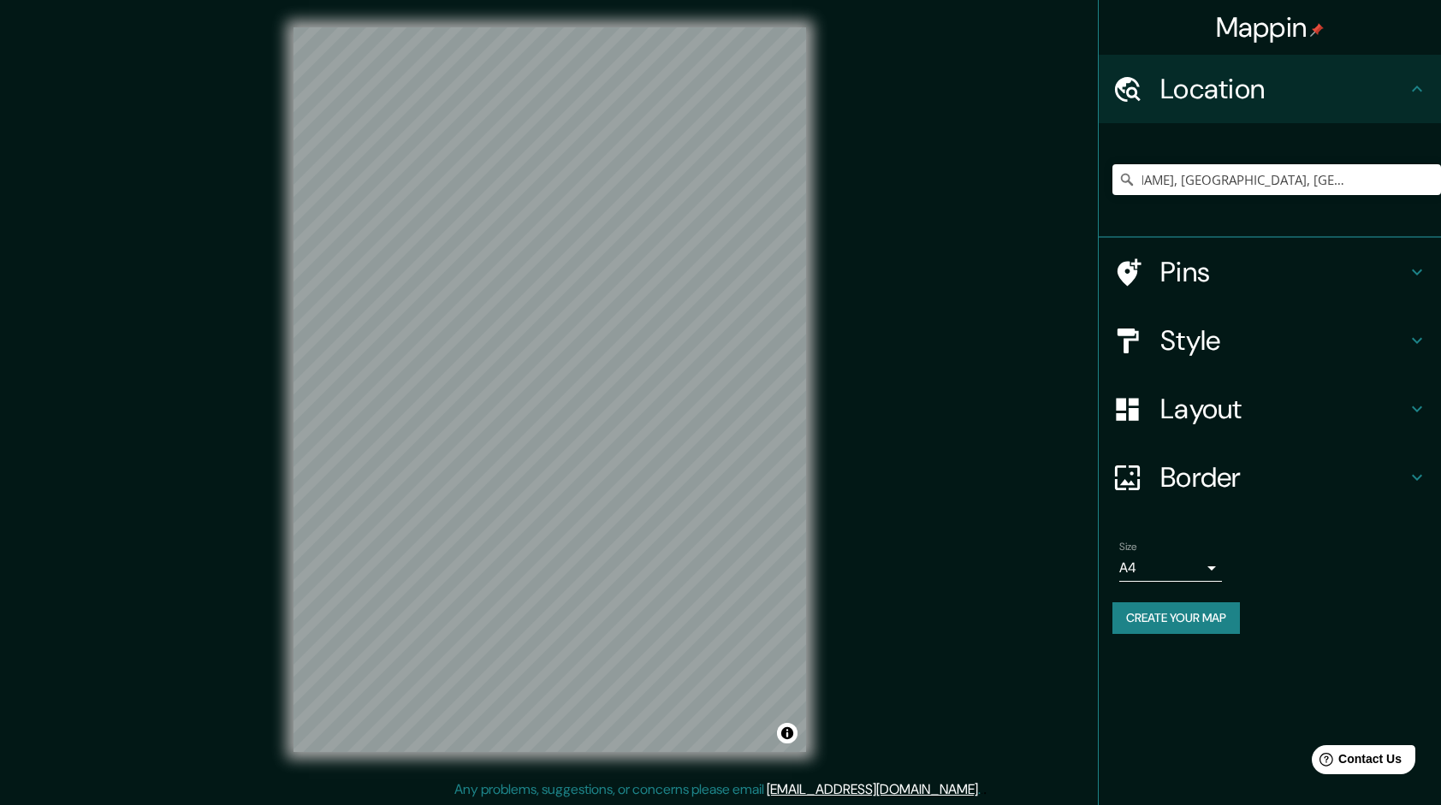
scroll to position [0, 0]
click at [1122, 183] on icon at bounding box center [1126, 179] width 17 height 17
click at [1277, 337] on h4 "Style" at bounding box center [1283, 340] width 246 height 34
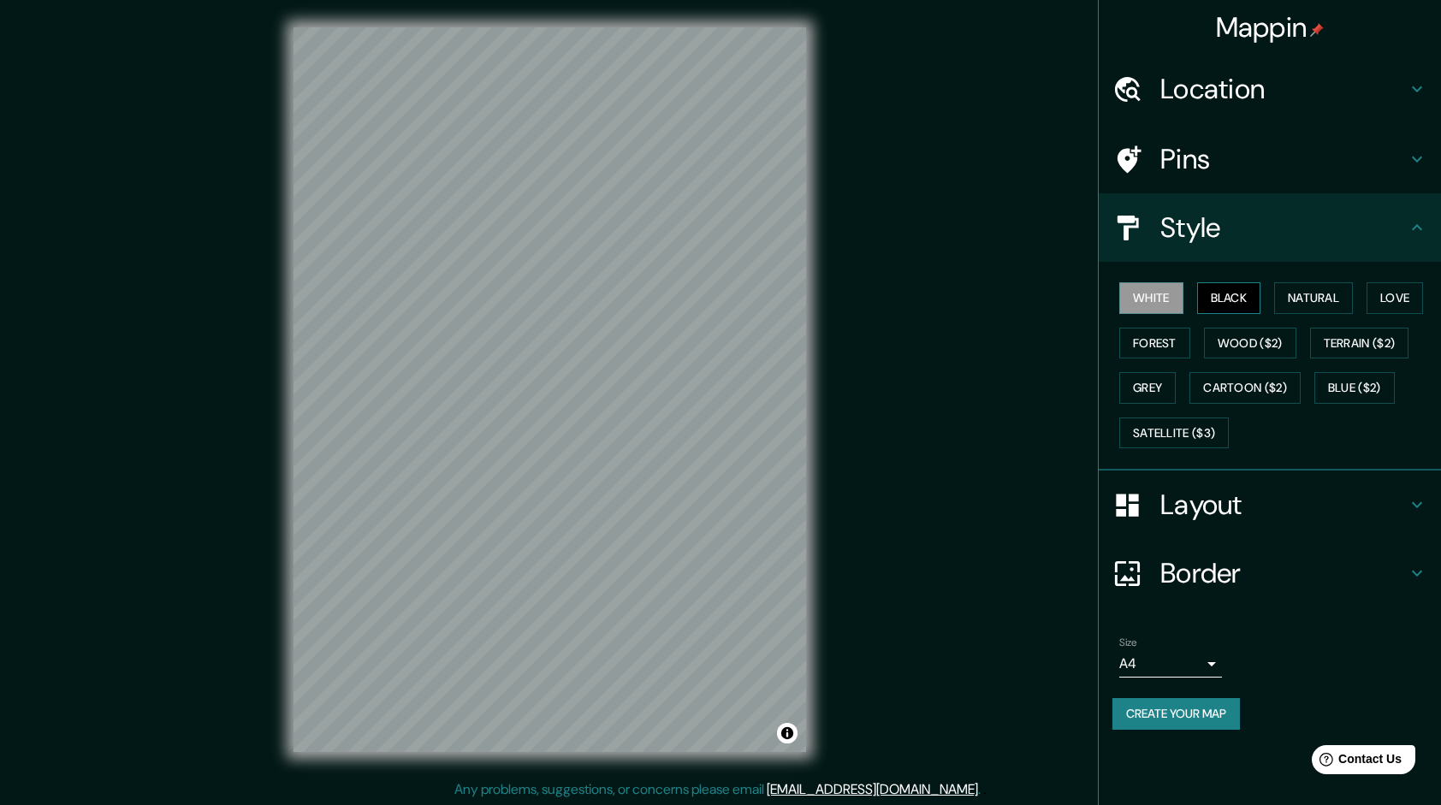
click at [1204, 286] on button "Black" at bounding box center [1229, 298] width 64 height 32
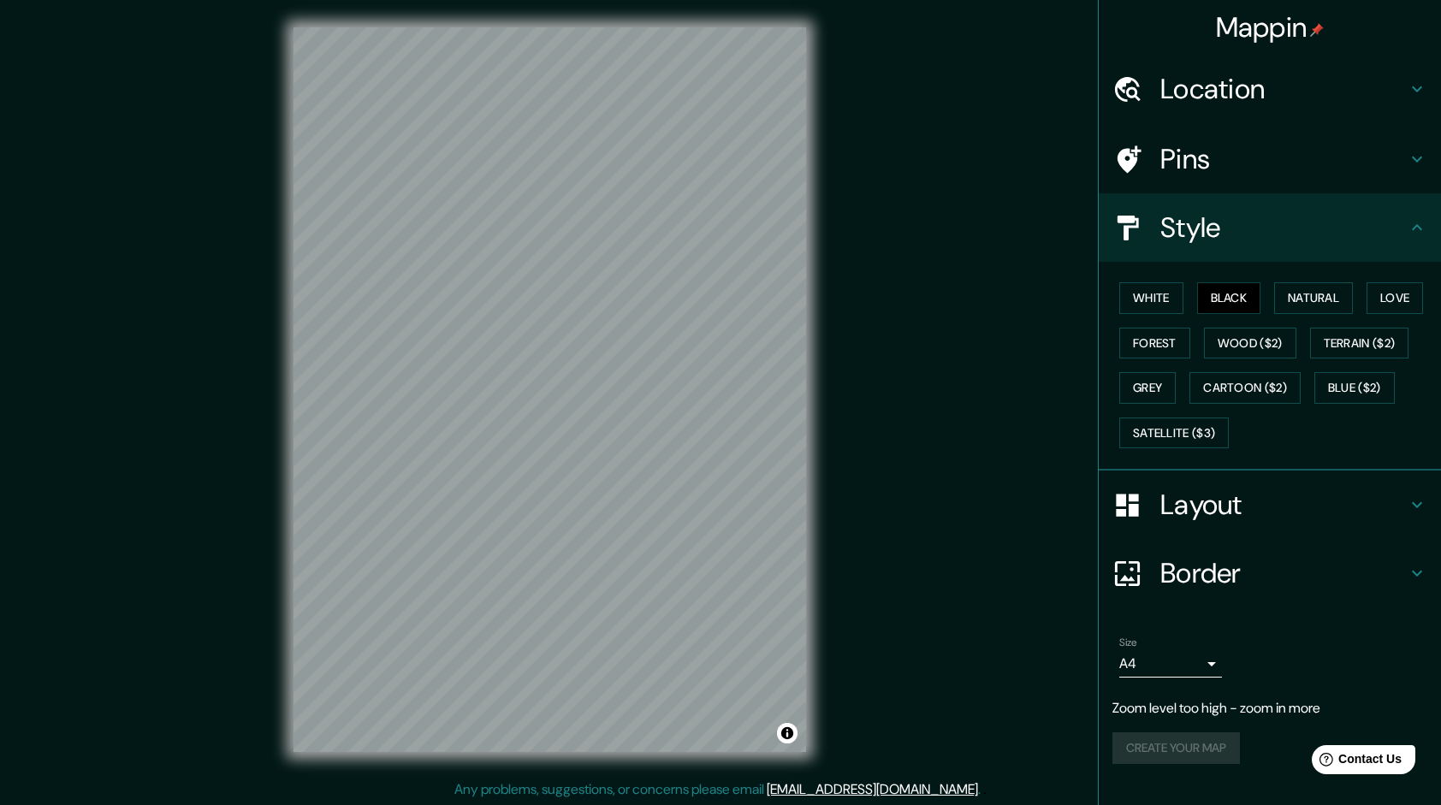
click at [1376, 81] on h4 "Location" at bounding box center [1283, 89] width 246 height 34
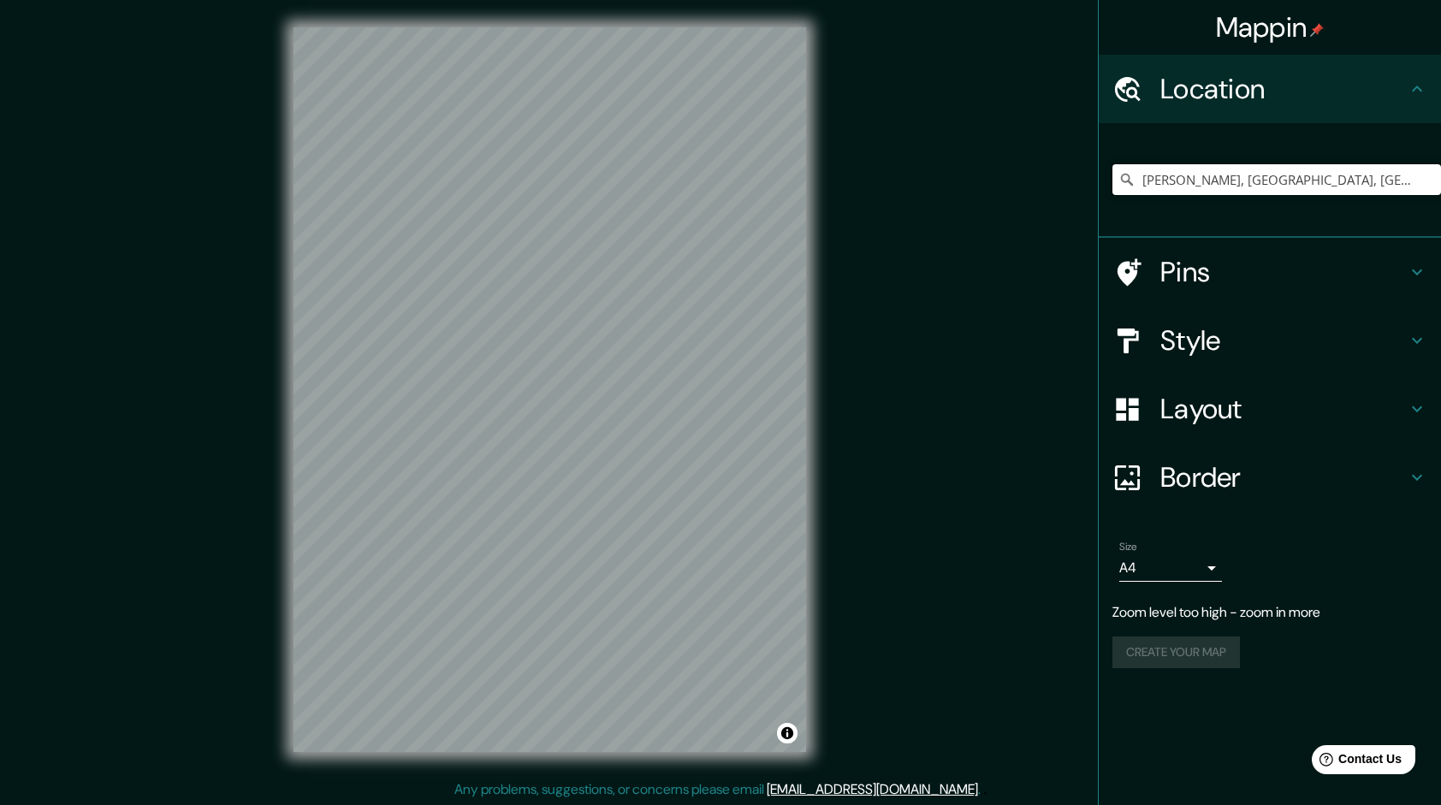
click at [1306, 174] on input "[PERSON_NAME], [GEOGRAPHIC_DATA], [GEOGRAPHIC_DATA][PERSON_NAME], [GEOGRAPHIC_D…" at bounding box center [1276, 179] width 328 height 31
click at [1437, 186] on input "[PERSON_NAME], [GEOGRAPHIC_DATA], [GEOGRAPHIC_DATA][PERSON_NAME], [GEOGRAPHIC_D…" at bounding box center [1276, 179] width 328 height 31
click at [1121, 181] on icon at bounding box center [1127, 180] width 12 height 12
click at [1182, 176] on input "[PERSON_NAME], [GEOGRAPHIC_DATA], [GEOGRAPHIC_DATA][PERSON_NAME], [GEOGRAPHIC_D…" at bounding box center [1276, 179] width 328 height 31
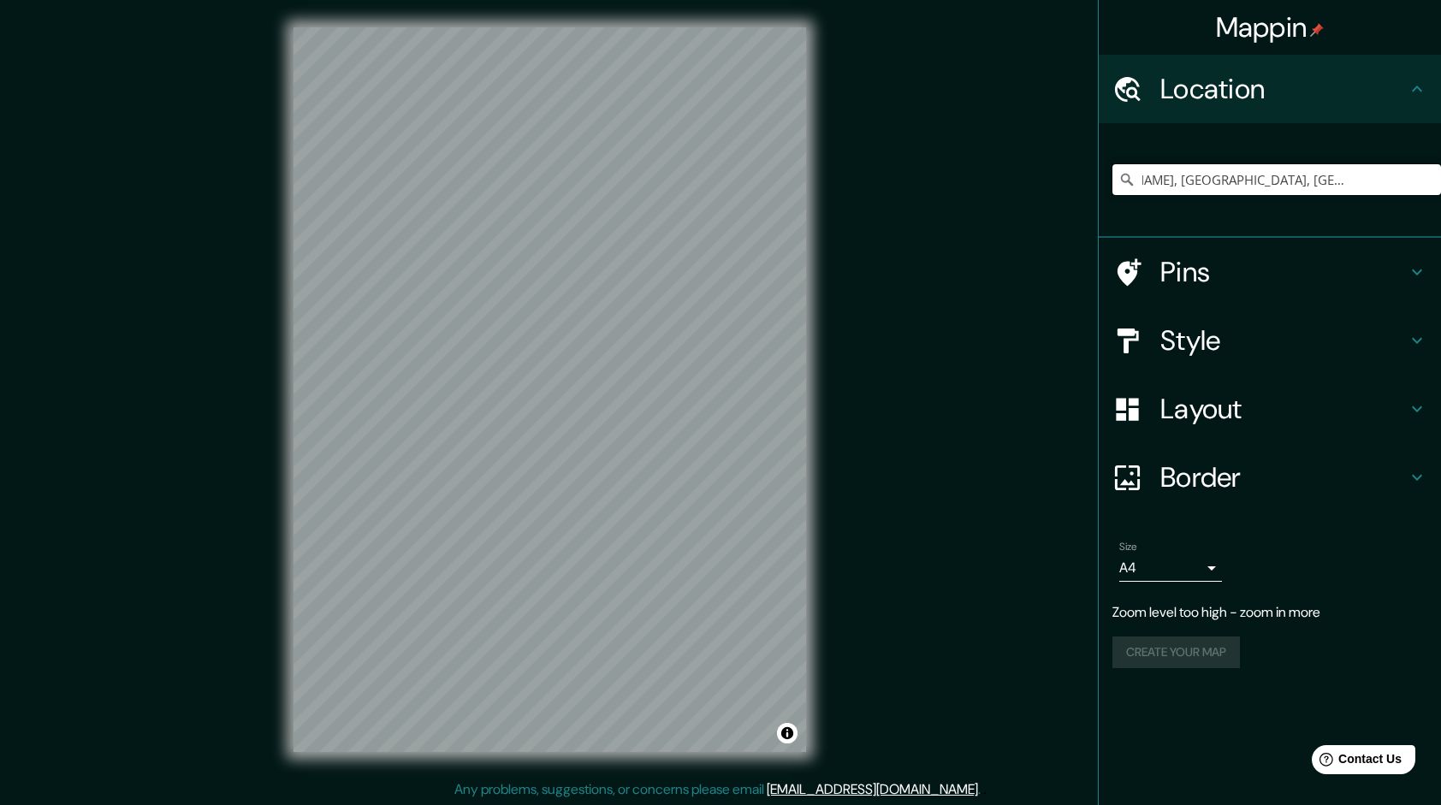
drag, startPoint x: 1367, startPoint y: 178, endPoint x: 1456, endPoint y: 203, distance: 92.4
click at [1440, 203] on html "Mappin Location [PERSON_NAME], [GEOGRAPHIC_DATA], [GEOGRAPHIC_DATA][PERSON_NAME…" at bounding box center [720, 402] width 1441 height 805
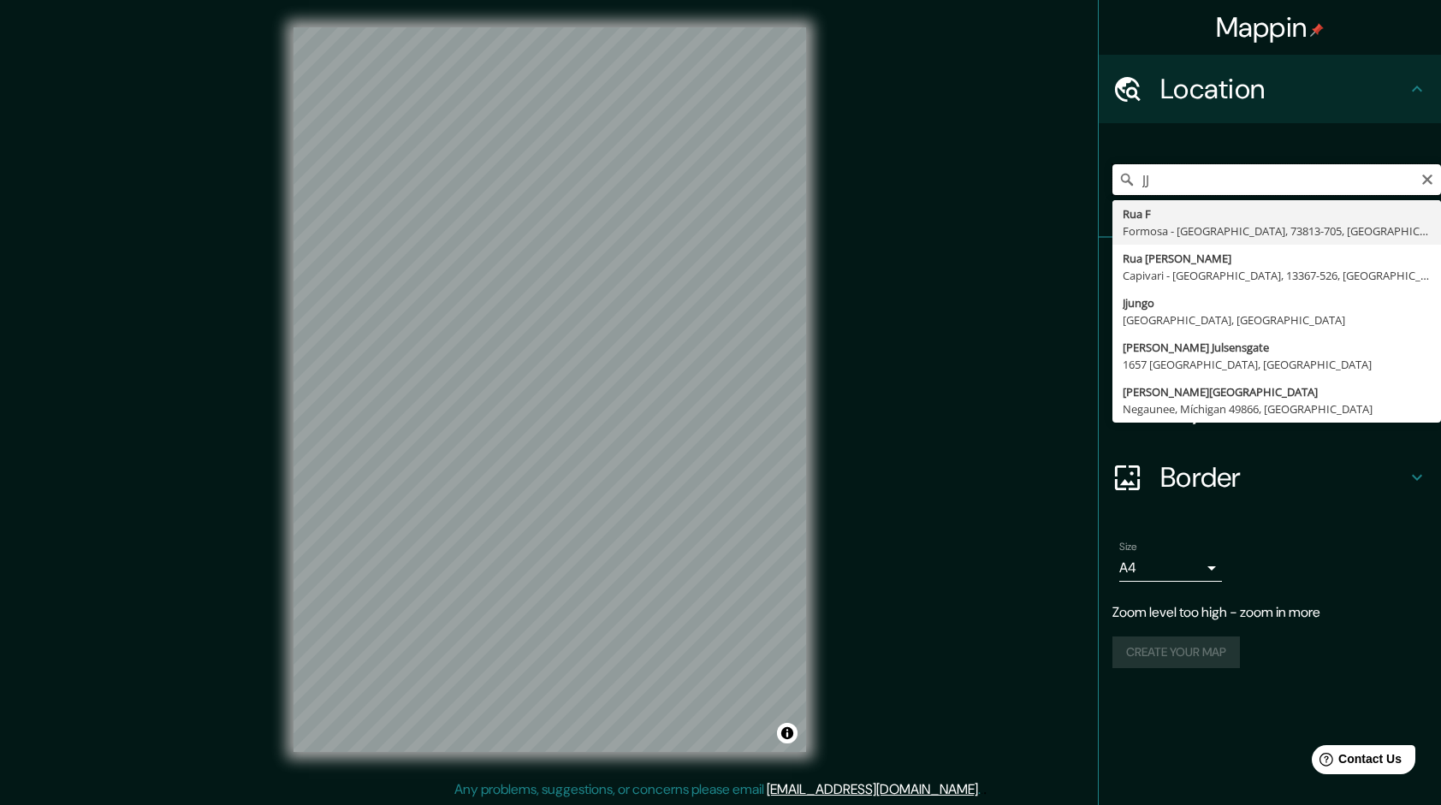
type input "J"
type input "j"
type input "[PERSON_NAME], [GEOGRAPHIC_DATA], [GEOGRAPHIC_DATA][PERSON_NAME], [GEOGRAPHIC_D…"
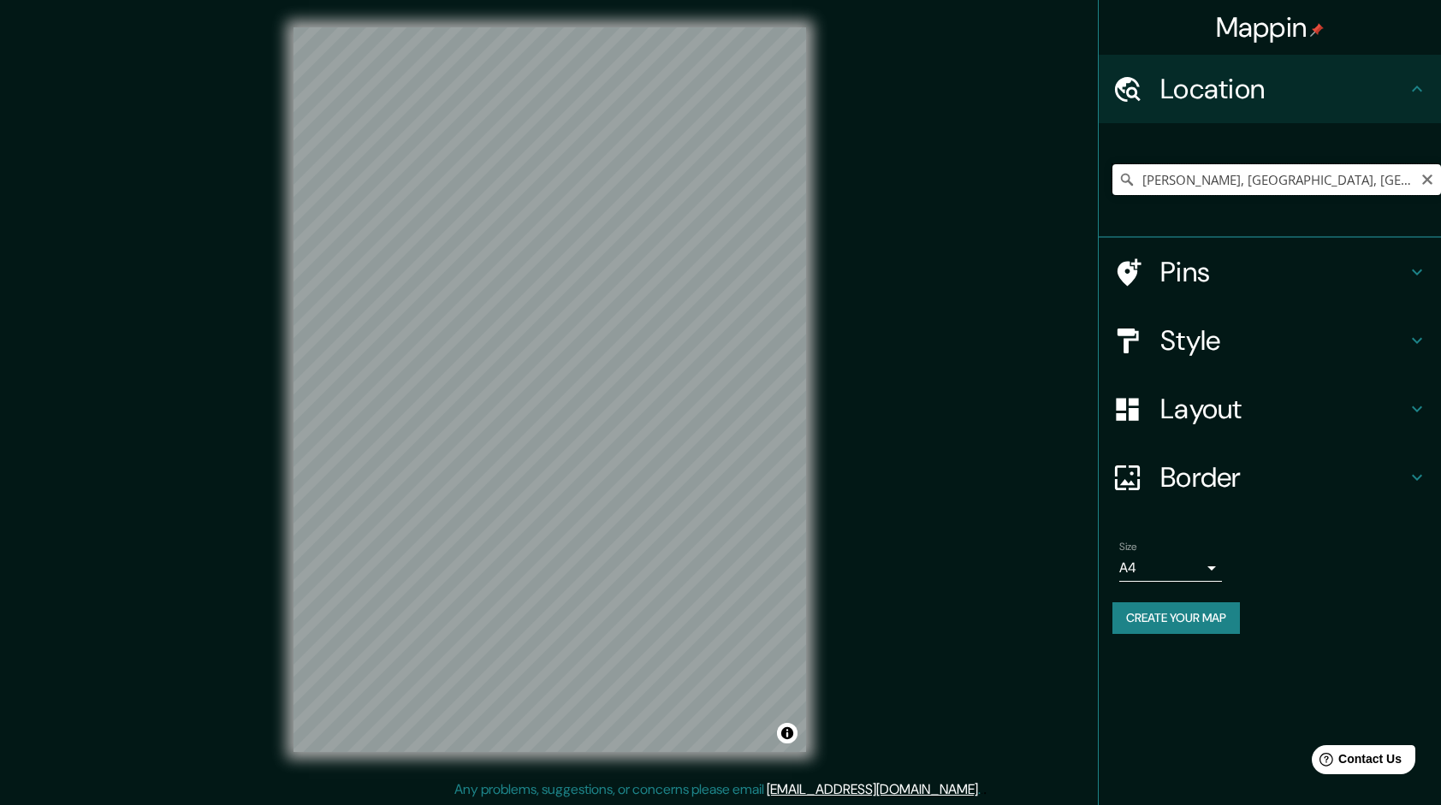
click at [1392, 176] on input "[PERSON_NAME], [GEOGRAPHIC_DATA], [GEOGRAPHIC_DATA][PERSON_NAME], [GEOGRAPHIC_D…" at bounding box center [1276, 179] width 328 height 31
click at [1126, 176] on icon at bounding box center [1126, 179] width 17 height 17
click at [1418, 177] on input "[PERSON_NAME], [GEOGRAPHIC_DATA], [GEOGRAPHIC_DATA][PERSON_NAME], [GEOGRAPHIC_D…" at bounding box center [1276, 179] width 328 height 31
click at [1418, 182] on input "[PERSON_NAME], [GEOGRAPHIC_DATA], [GEOGRAPHIC_DATA][PERSON_NAME], [GEOGRAPHIC_D…" at bounding box center [1276, 179] width 328 height 31
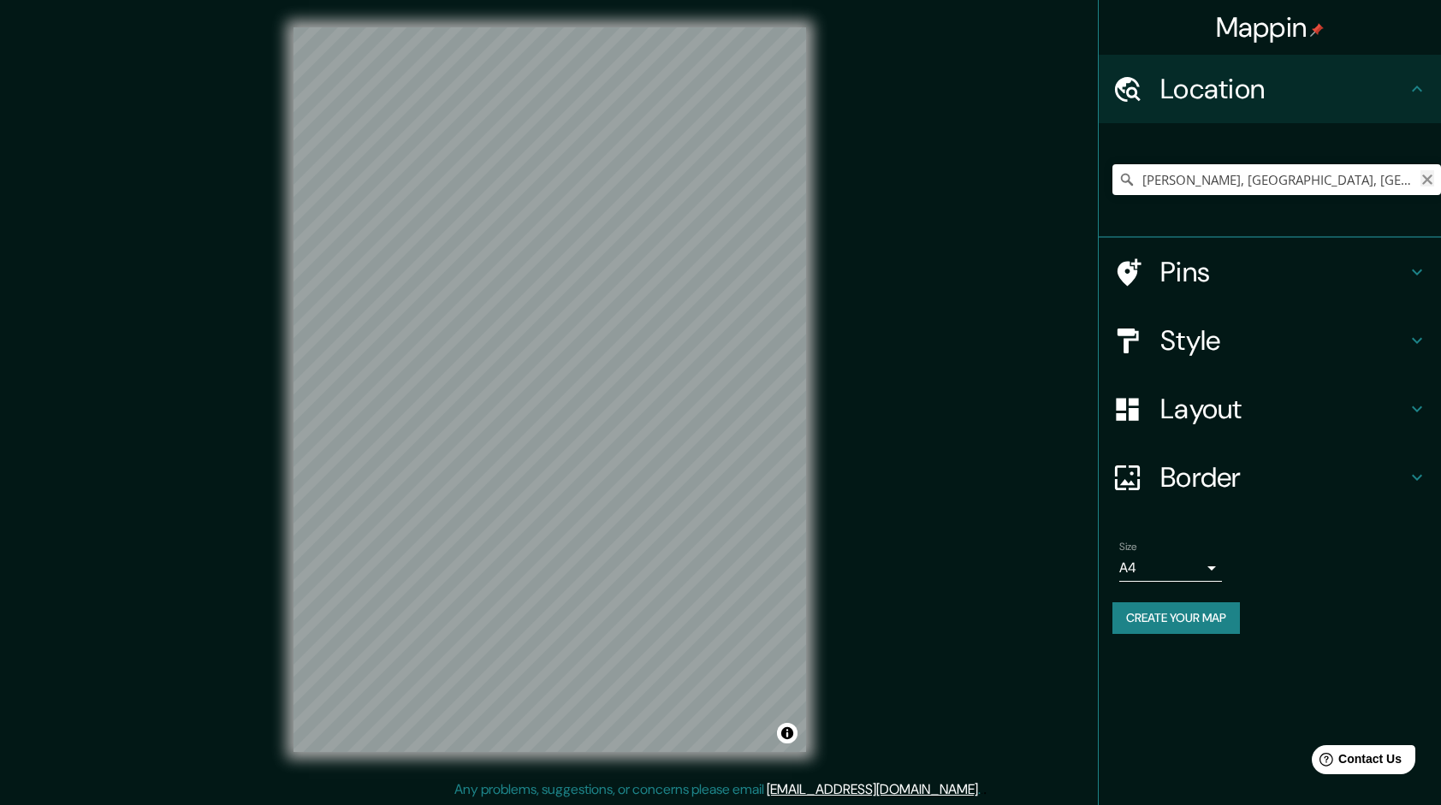
click at [1420, 182] on icon "Clear" at bounding box center [1427, 180] width 14 height 14
click at [1361, 184] on input "Pick your city or area" at bounding box center [1276, 179] width 328 height 31
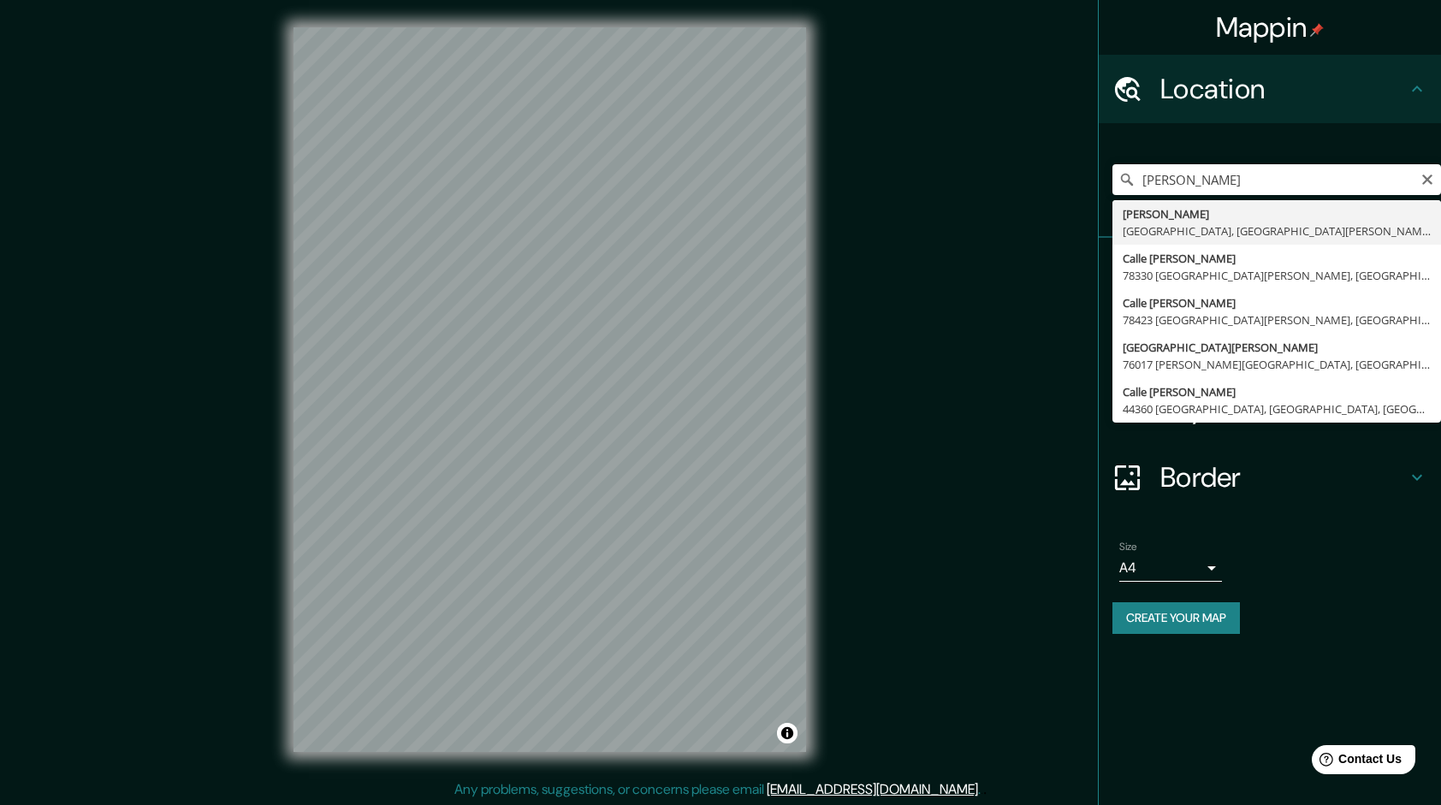
type input "[PERSON_NAME], [GEOGRAPHIC_DATA], [GEOGRAPHIC_DATA][PERSON_NAME], [GEOGRAPHIC_D…"
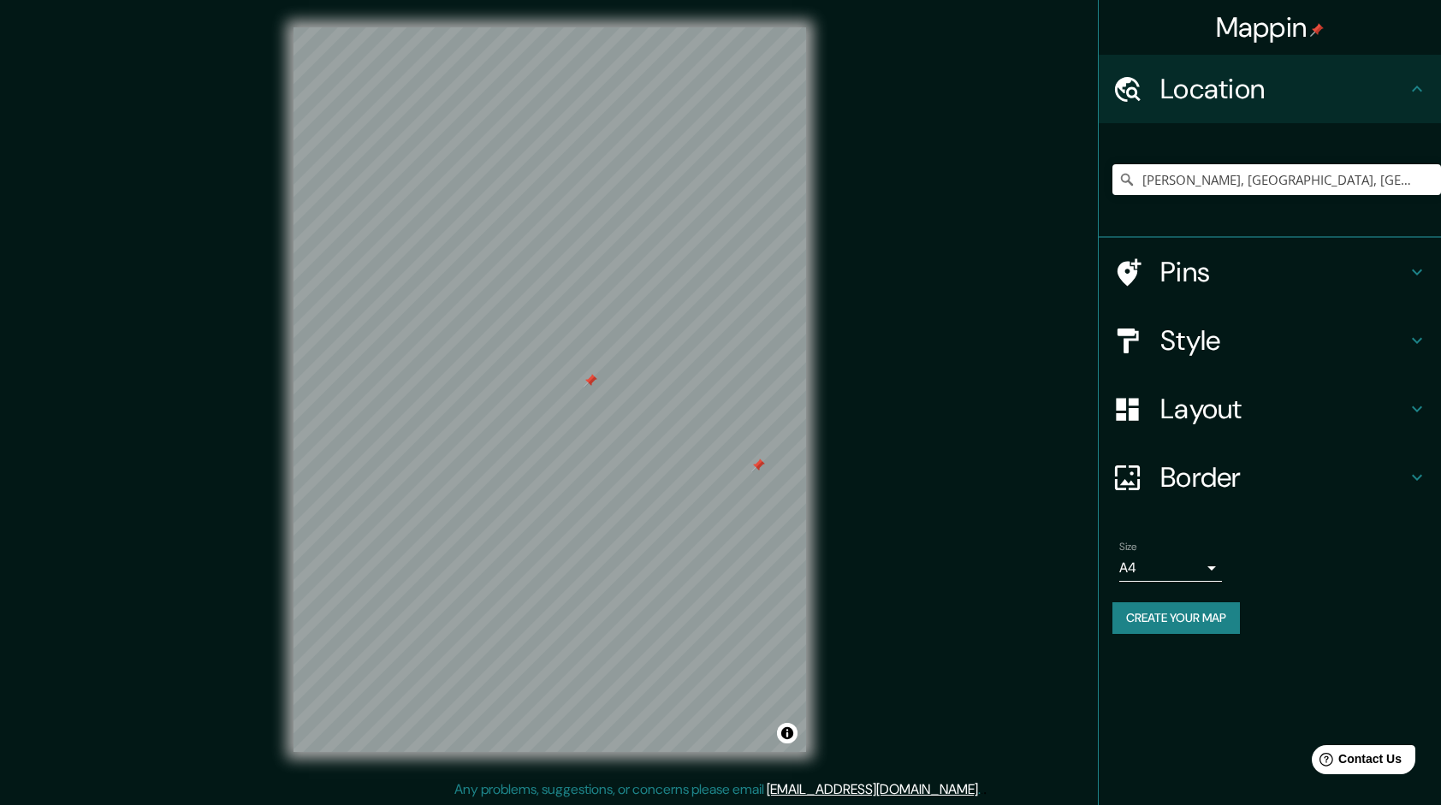
click at [760, 464] on div at bounding box center [758, 466] width 14 height 14
click at [1257, 257] on h4 "Pins" at bounding box center [1283, 272] width 246 height 34
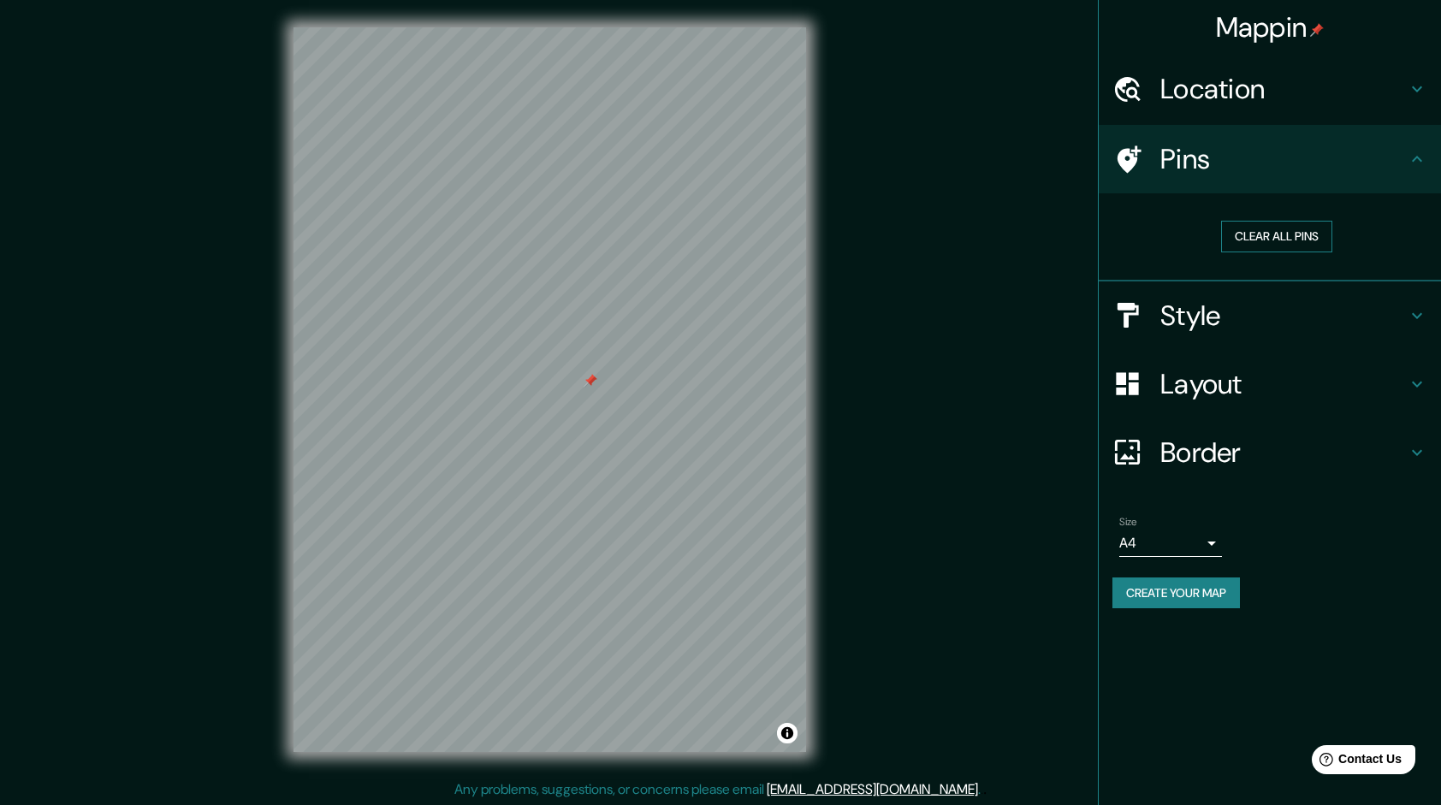
click at [1299, 240] on button "Clear all pins" at bounding box center [1276, 237] width 111 height 32
click at [1303, 182] on div "Pins" at bounding box center [1269, 159] width 342 height 68
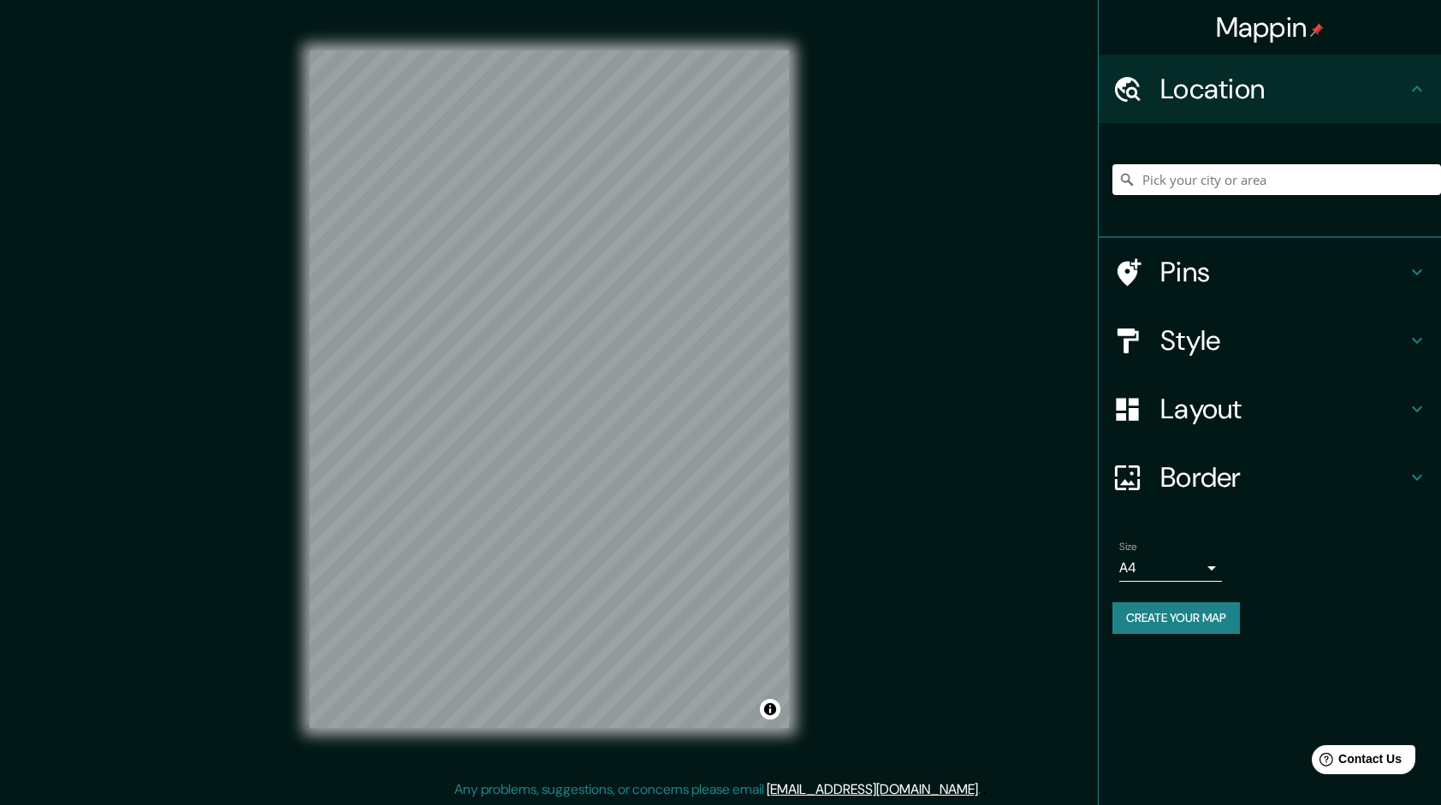
click at [898, 60] on div "Mappin Location Pins Style Layout Border Choose a border. Hint : you can make l…" at bounding box center [720, 403] width 1441 height 807
click at [1217, 174] on input "Pick your city or area" at bounding box center [1276, 179] width 328 height 31
type input "Justo C. Díaz, 66150 Santa Catarina, Nuevo León, México"
drag, startPoint x: 1138, startPoint y: 175, endPoint x: 1453, endPoint y: 181, distance: 314.9
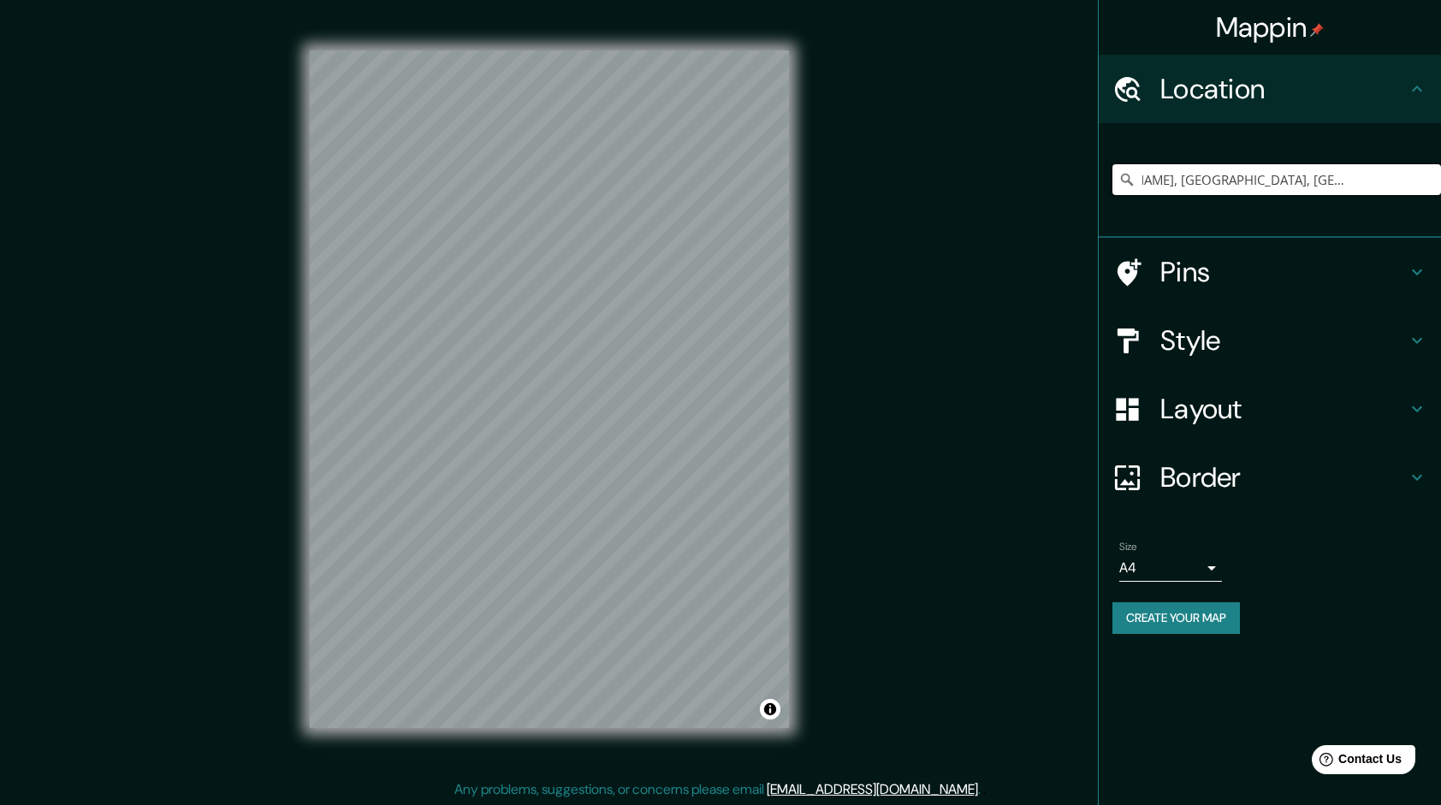
click at [1217, 181] on html "Mappin Location Justo C. Díaz, 66150 Santa Catarina, Nuevo León, México Pins St…" at bounding box center [720, 402] width 1441 height 805
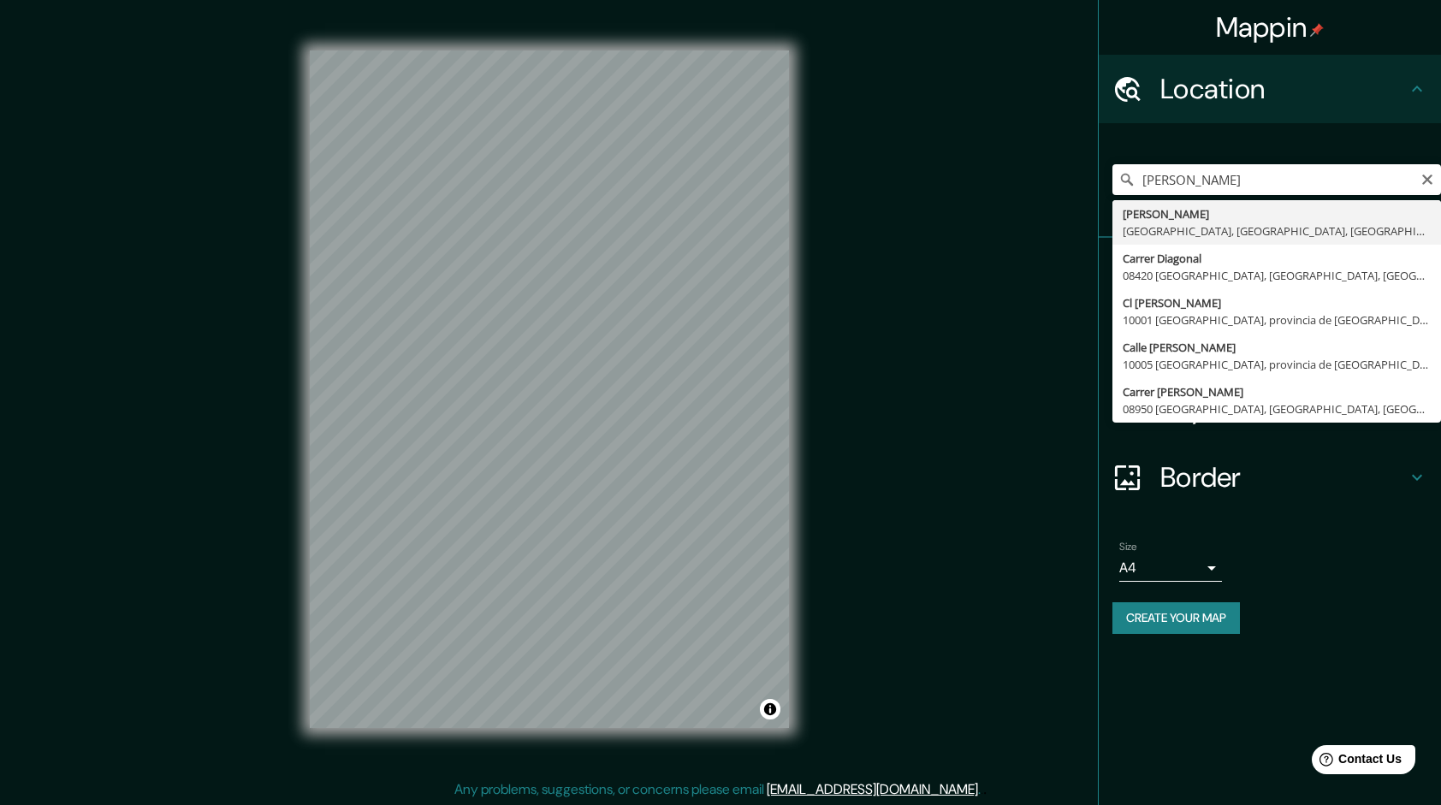
type input "Justo C. Díaz, 66150 Santa Catarina, Nuevo León, México"
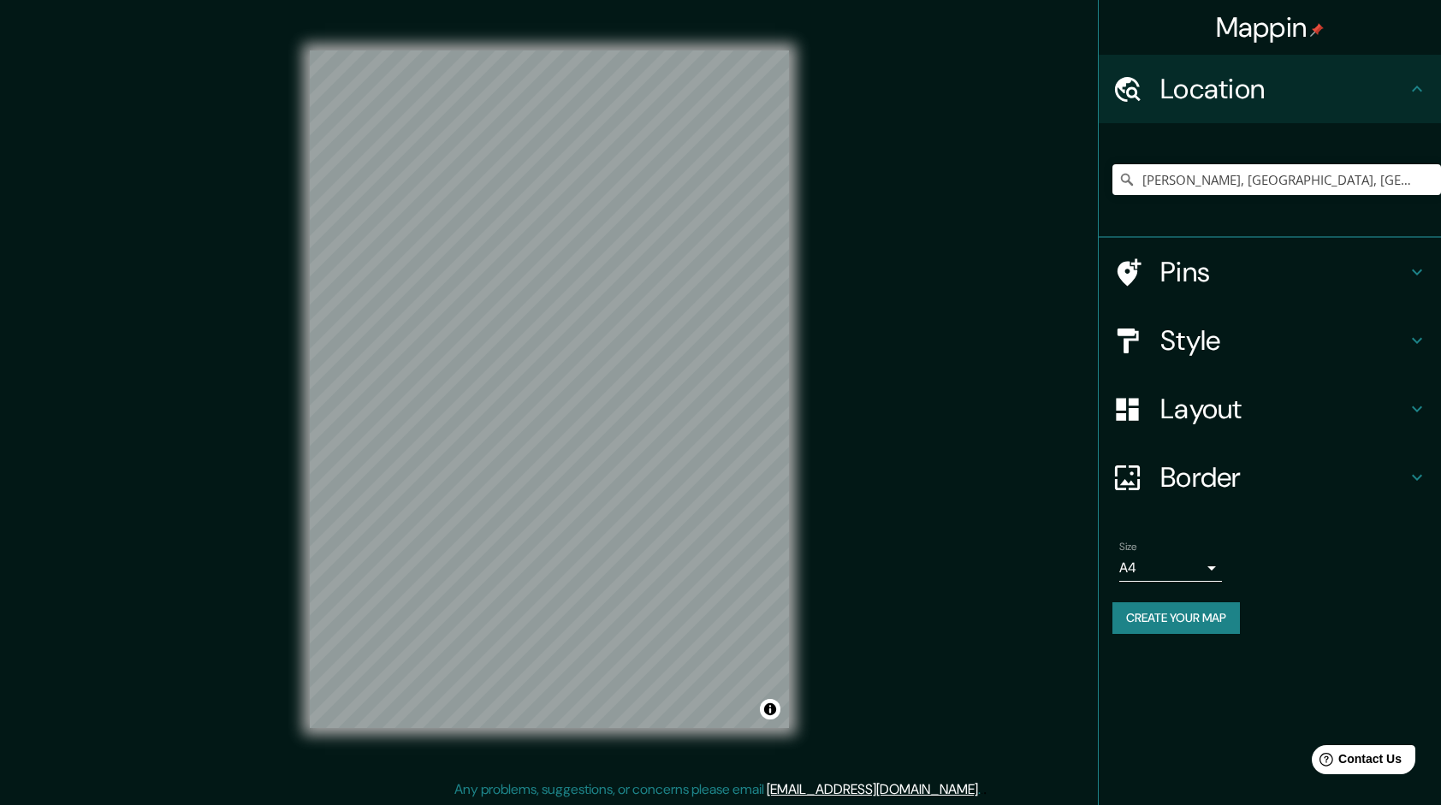
click at [1141, 331] on icon at bounding box center [1127, 341] width 30 height 30
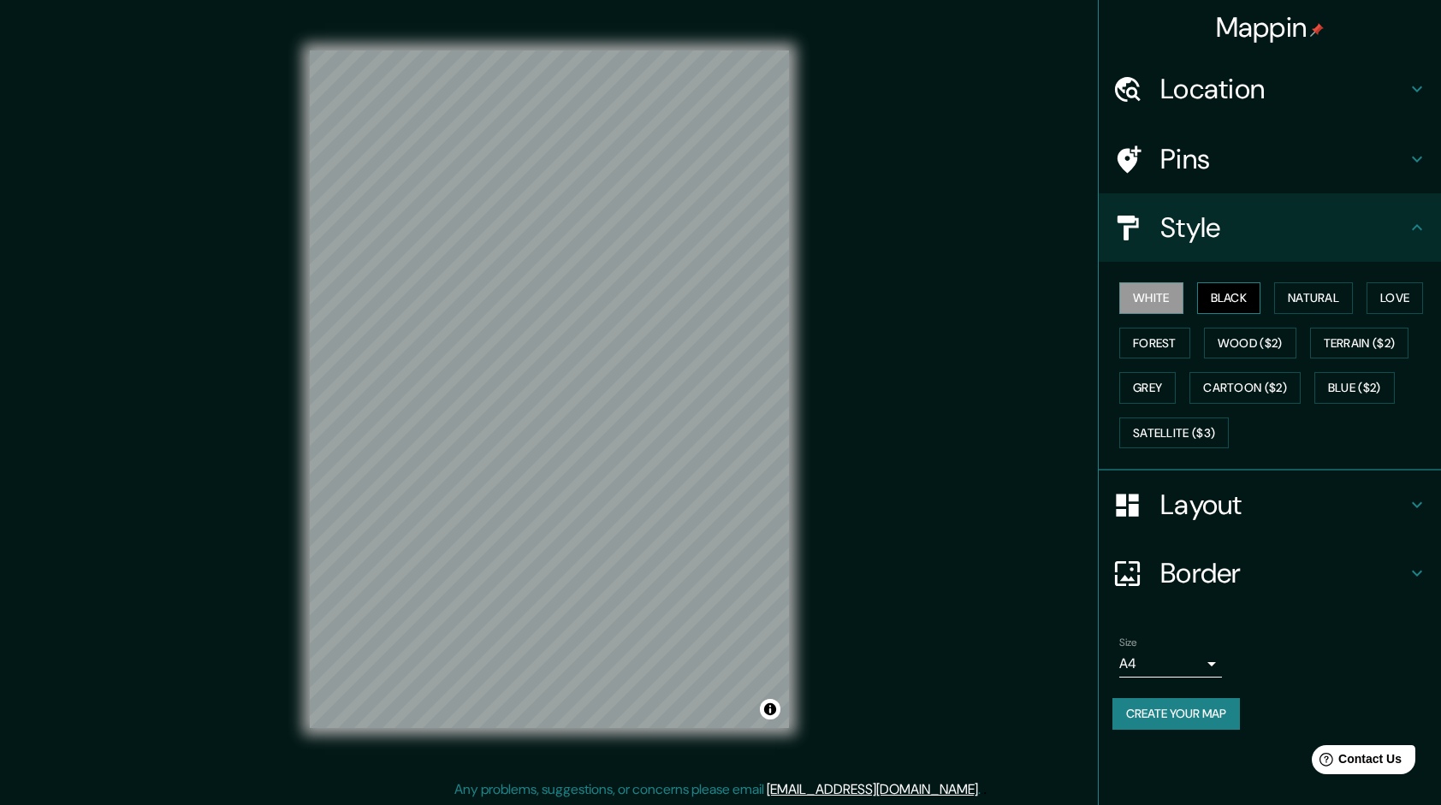
click at [1217, 287] on button "Black" at bounding box center [1229, 298] width 64 height 32
click at [1170, 296] on button "White" at bounding box center [1151, 298] width 64 height 32
click at [1217, 305] on button "Black" at bounding box center [1229, 298] width 64 height 32
click at [1169, 288] on button "White" at bounding box center [1151, 298] width 64 height 32
click at [1217, 295] on button "Black" at bounding box center [1229, 298] width 64 height 32
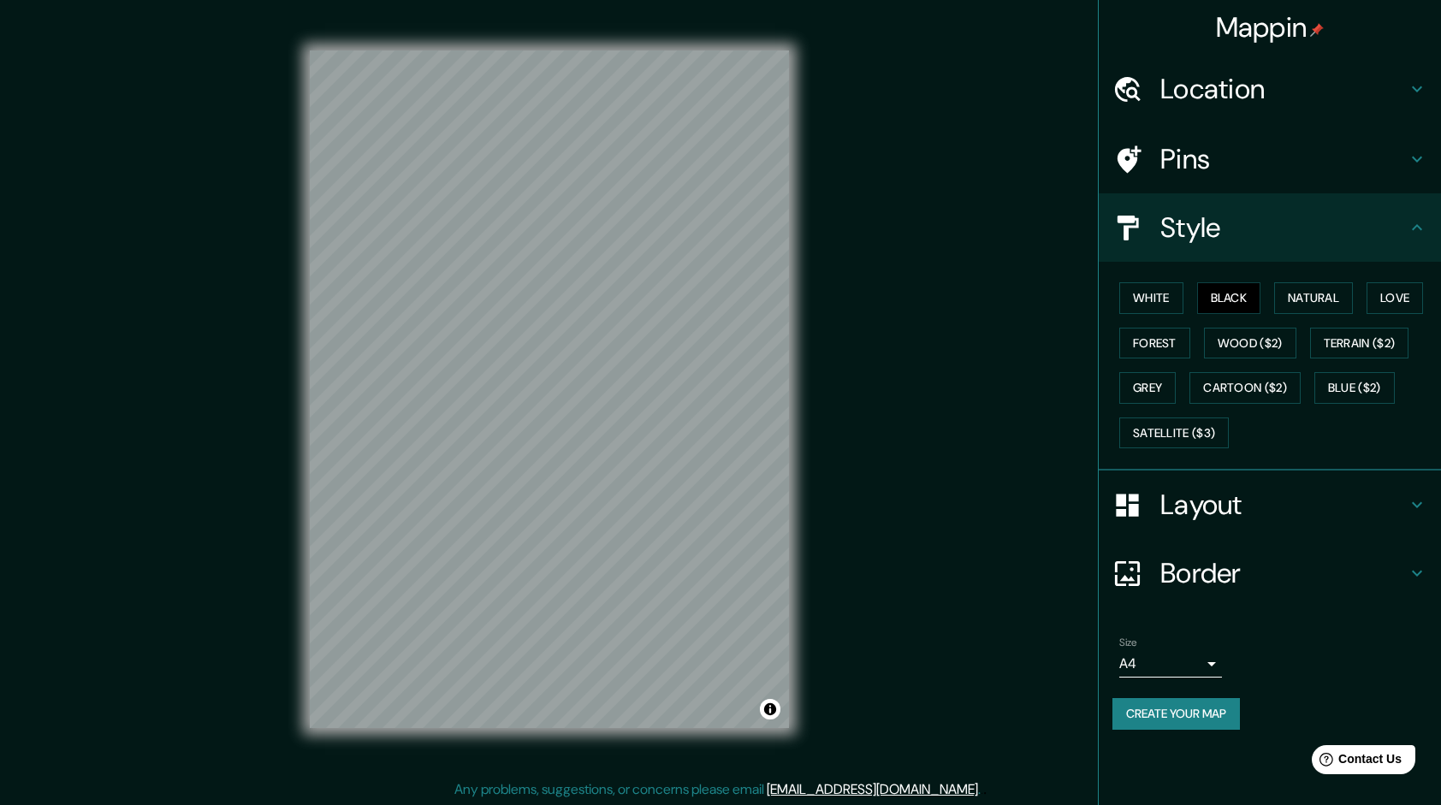
click at [1160, 281] on div "White Black Natural Love Forest Wood ($2) Terrain ($2) Grey Cartoon ($2) Blue (…" at bounding box center [1276, 365] width 328 height 180
click at [1152, 296] on button "White" at bounding box center [1151, 298] width 64 height 32
